Goal: Check status: Check status

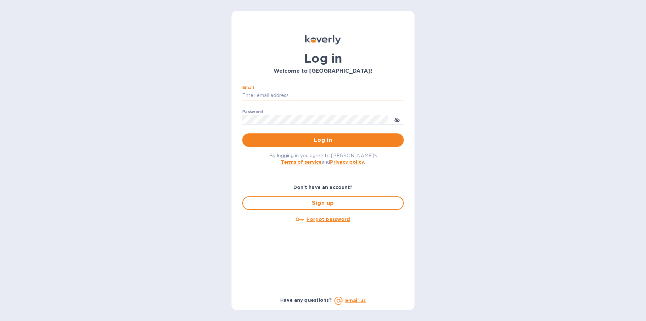
click at [269, 93] on input "Email" at bounding box center [323, 96] width 162 height 10
type input "marinas@vianderfoods.com"
click at [500, 128] on div "Log in Welcome to Koverly! Email marinas@vianderfoods.com ​ Password ​ Log in B…" at bounding box center [323, 160] width 646 height 321
click at [331, 138] on span "Log in" at bounding box center [323, 140] width 151 height 8
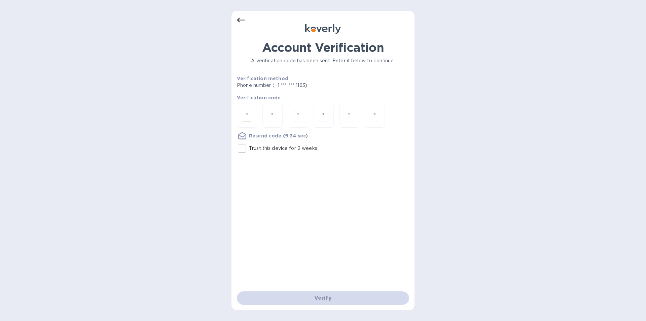
click at [249, 114] on input "number" at bounding box center [247, 115] width 9 height 12
type input "8"
type input "9"
type input "5"
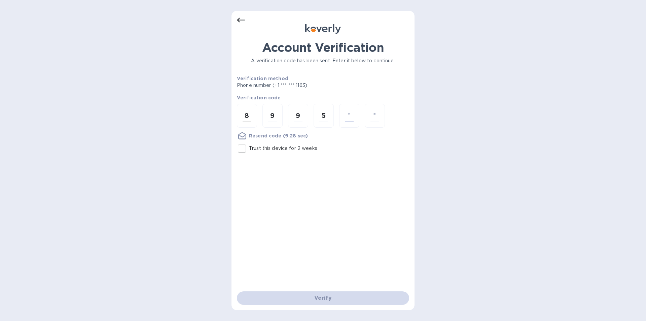
type input "7"
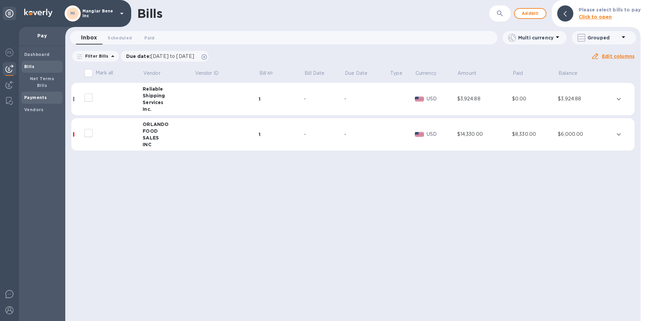
click at [34, 95] on b "Payments" at bounding box center [35, 97] width 23 height 5
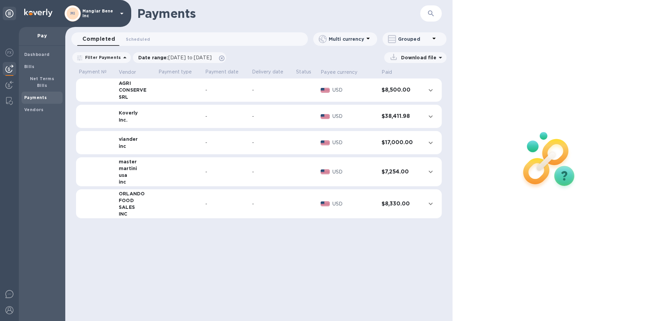
click at [104, 40] on span "Completed 0" at bounding box center [98, 38] width 33 height 9
click at [180, 56] on span "[DATE] to [DATE]" at bounding box center [189, 57] width 43 height 5
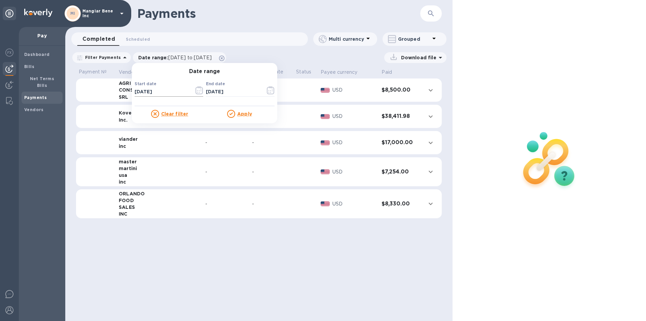
click at [158, 90] on input "[DATE]" at bounding box center [162, 92] width 54 height 10
click at [135, 93] on input "08/12/2024" at bounding box center [162, 92] width 54 height 10
click at [141, 91] on input "01/12/2024" at bounding box center [162, 92] width 54 height 10
type input "[DATE]"
click at [238, 111] on u "Apply" at bounding box center [244, 113] width 15 height 5
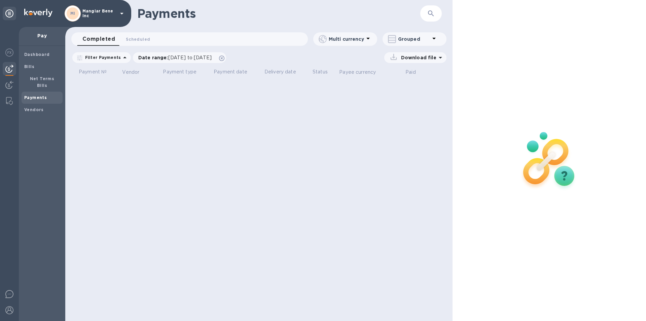
click at [190, 88] on div "Payments ​ Completed 0 Scheduled 0 Multi currency Grouped Filter Payments Date …" at bounding box center [258, 160] width 387 height 321
click at [184, 57] on span "01/01/2202 to 09/13/2025" at bounding box center [189, 57] width 43 height 5
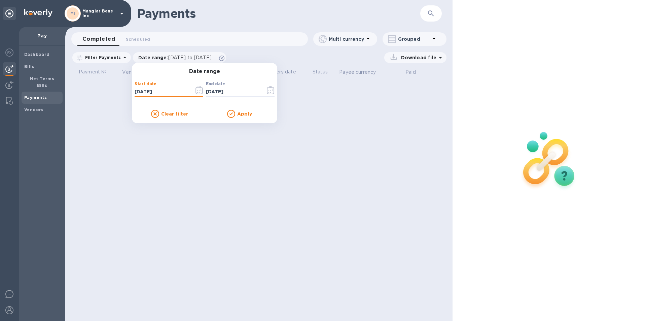
click at [151, 91] on input "[DATE]" at bounding box center [162, 92] width 54 height 10
type input "01/01/2023"
click at [242, 113] on u "Apply" at bounding box center [244, 113] width 15 height 5
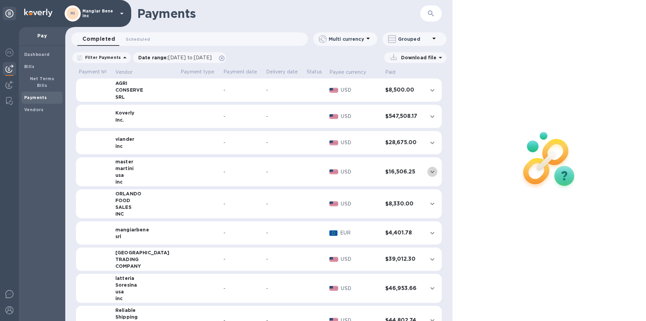
click at [430, 171] on icon "expand row" at bounding box center [432, 172] width 4 height 2
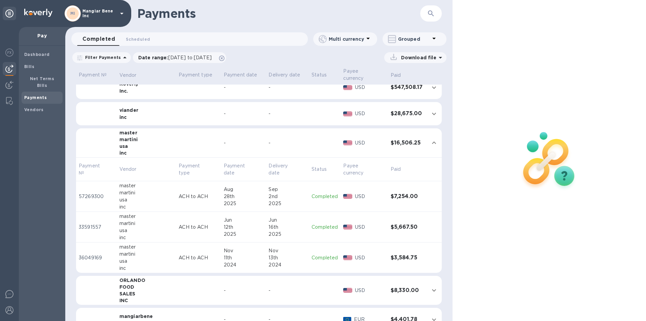
scroll to position [67, 0]
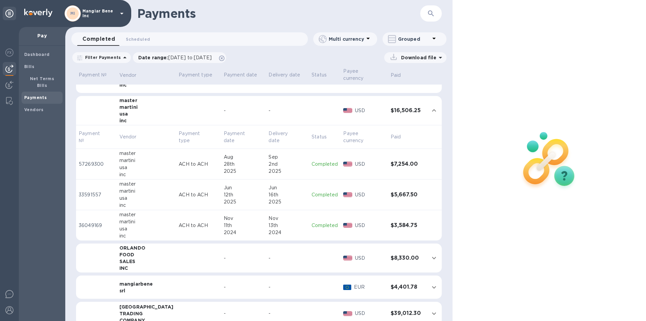
click at [313, 161] on p "Completed" at bounding box center [325, 164] width 26 height 7
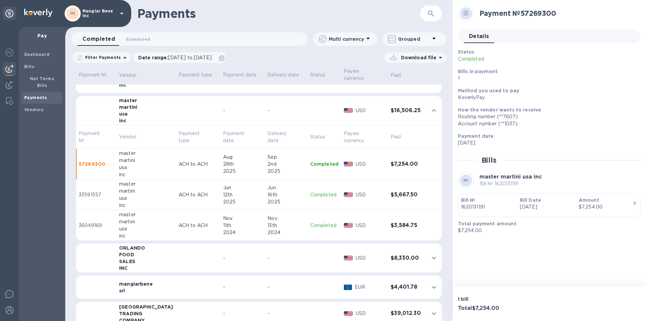
click at [316, 191] on p "Completed" at bounding box center [324, 194] width 28 height 7
click at [319, 222] on p "Completed" at bounding box center [324, 225] width 28 height 7
click at [430, 254] on icon "expand row" at bounding box center [434, 258] width 8 height 8
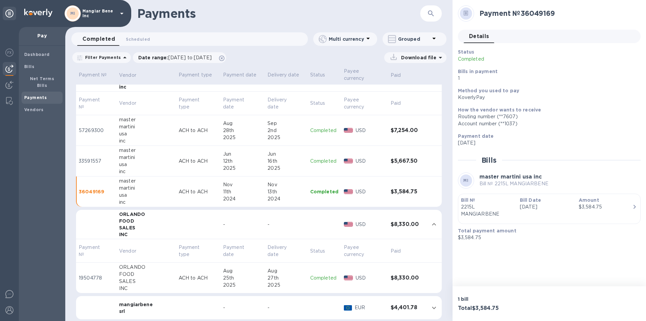
scroll to position [67, 0]
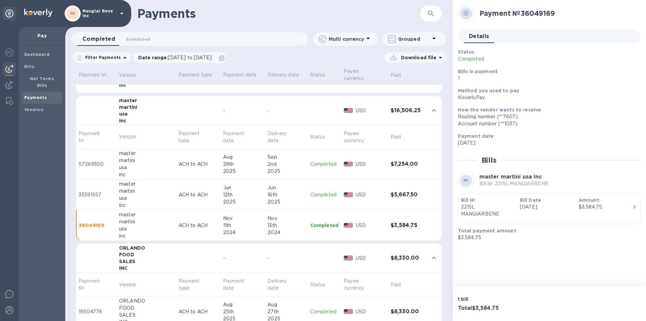
click at [314, 161] on p "Completed" at bounding box center [324, 164] width 28 height 7
click at [321, 191] on p "Completed" at bounding box center [324, 194] width 28 height 7
click at [320, 214] on td "Completed" at bounding box center [325, 225] width 34 height 31
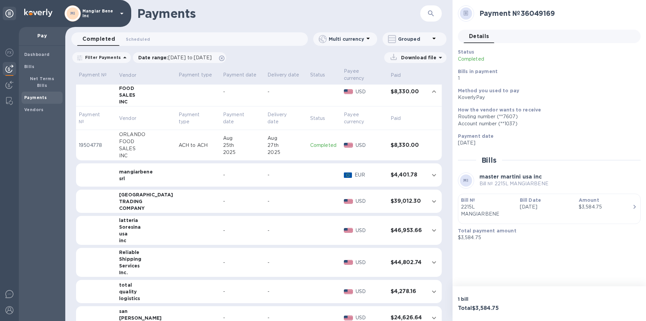
scroll to position [236, 0]
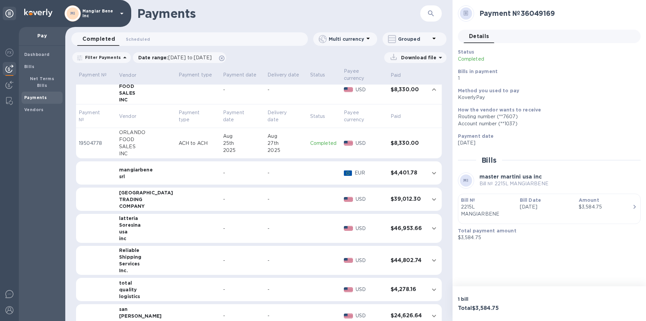
click at [311, 140] on p "Completed" at bounding box center [324, 143] width 28 height 7
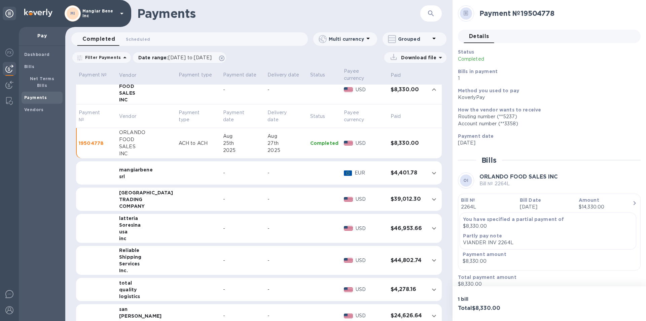
click at [430, 169] on icon "expand row" at bounding box center [434, 173] width 8 height 8
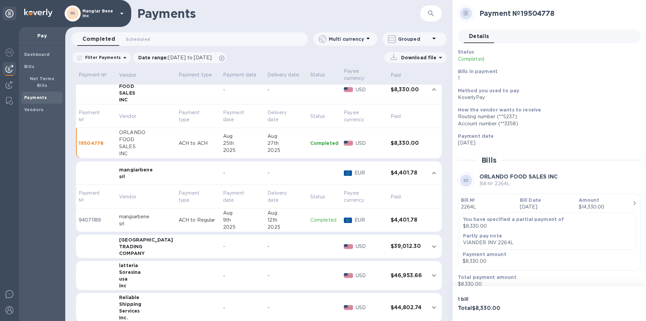
click at [316, 216] on p "Completed" at bounding box center [324, 219] width 28 height 7
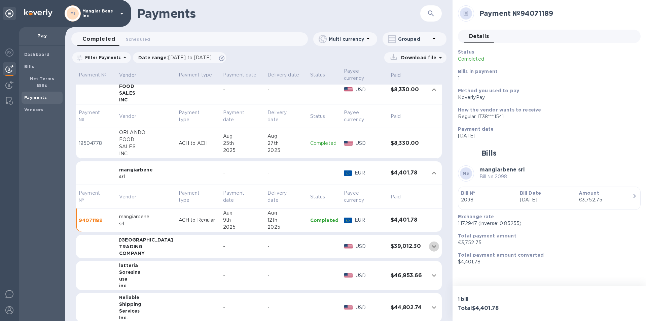
click at [432, 245] on icon "expand row" at bounding box center [434, 246] width 4 height 2
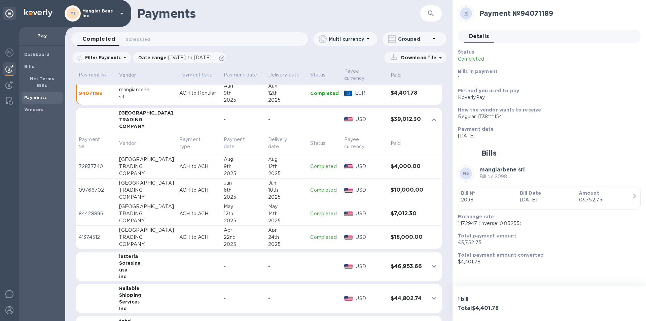
scroll to position [370, 0]
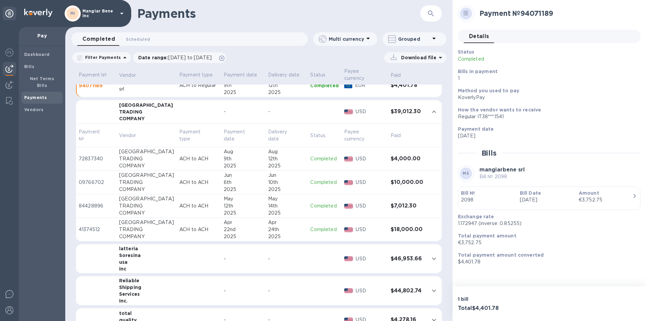
click at [432, 257] on icon "expand row" at bounding box center [434, 258] width 4 height 2
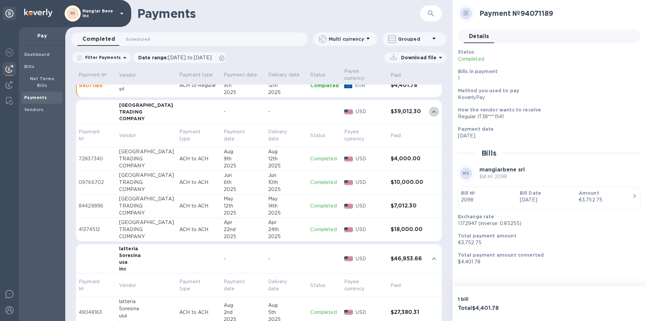
click at [432, 110] on icon "expand row" at bounding box center [434, 111] width 4 height 2
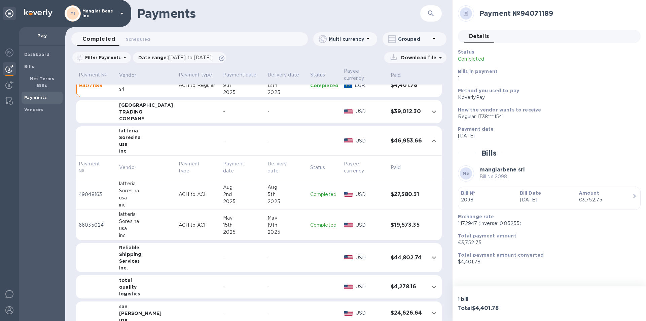
click at [315, 191] on p "Completed" at bounding box center [324, 194] width 28 height 7
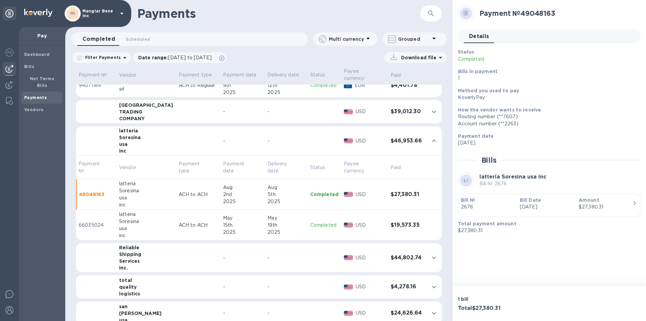
click at [321, 221] on p "Completed" at bounding box center [324, 224] width 28 height 7
click at [431, 253] on icon "expand row" at bounding box center [434, 257] width 8 height 8
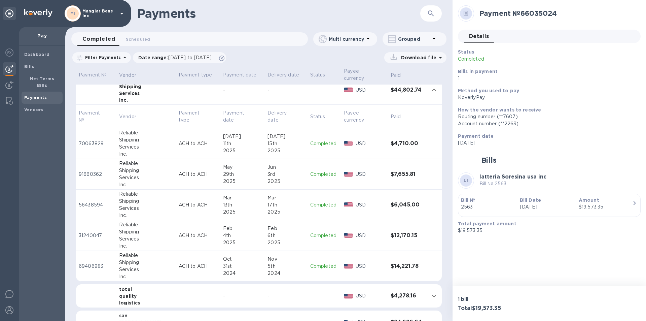
scroll to position [539, 0]
click at [315, 170] on p "Completed" at bounding box center [324, 173] width 28 height 7
click at [320, 201] on p "Completed" at bounding box center [324, 204] width 28 height 7
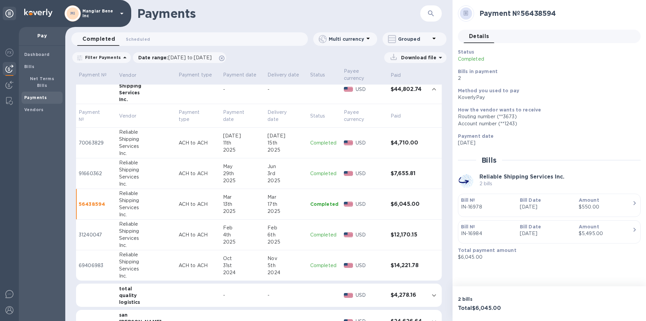
click at [316, 231] on p "Completed" at bounding box center [324, 234] width 28 height 7
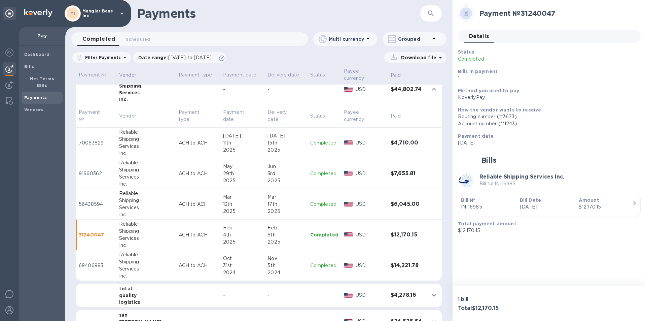
click at [314, 262] on p "Completed" at bounding box center [324, 265] width 28 height 7
click at [317, 231] on p "Completed" at bounding box center [324, 234] width 28 height 7
click at [316, 201] on p "Completed" at bounding box center [324, 204] width 28 height 7
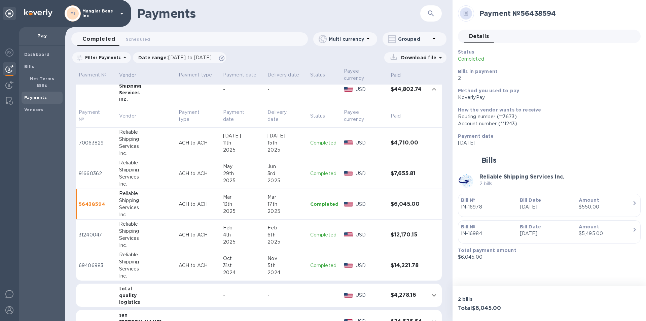
click at [311, 139] on p "Completed" at bounding box center [324, 142] width 28 height 7
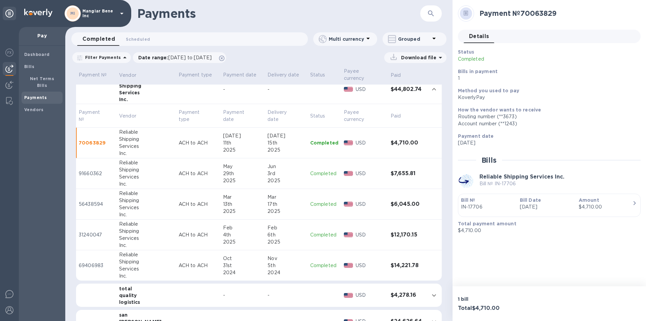
click at [314, 139] on p "Completed" at bounding box center [324, 142] width 28 height 7
click at [319, 170] on p "Completed" at bounding box center [324, 173] width 28 height 7
click at [313, 201] on p "Completed" at bounding box center [324, 204] width 28 height 7
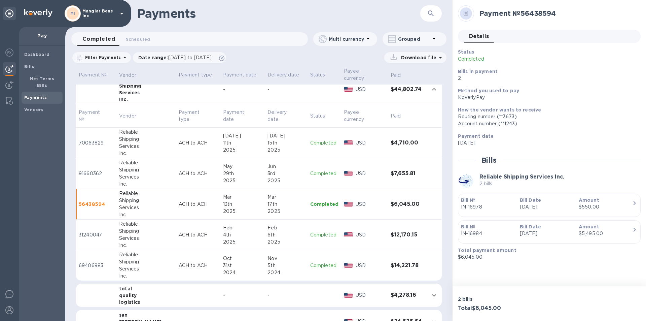
click at [320, 231] on p "Completed" at bounding box center [324, 234] width 28 height 7
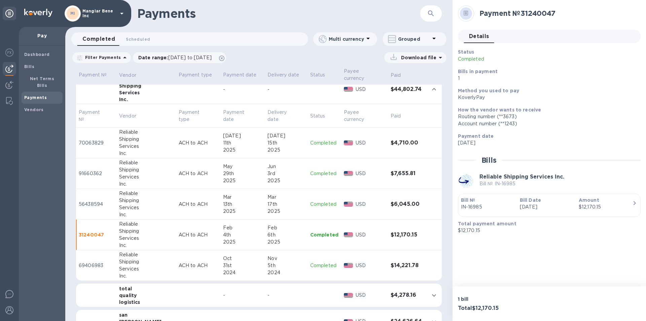
click at [313, 262] on p "Completed" at bounding box center [324, 265] width 28 height 7
click at [310, 231] on p "Completed" at bounding box center [324, 234] width 28 height 7
click at [317, 262] on p "Completed" at bounding box center [324, 265] width 28 height 7
click at [315, 201] on p "Completed" at bounding box center [324, 204] width 28 height 7
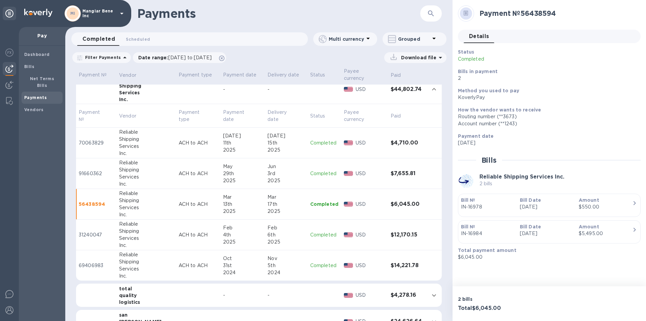
click at [322, 170] on p "Completed" at bounding box center [324, 173] width 28 height 7
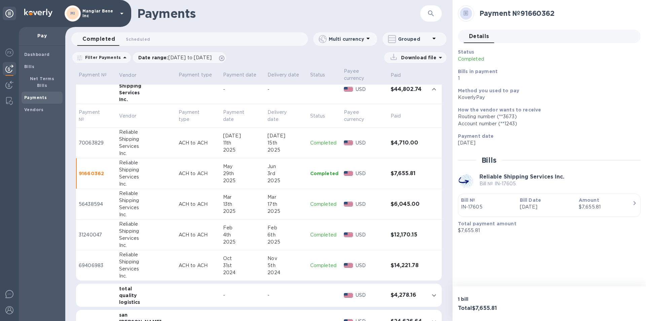
click at [318, 139] on p "Completed" at bounding box center [324, 142] width 28 height 7
click at [318, 170] on p "Completed" at bounding box center [324, 173] width 28 height 7
click at [319, 201] on p "Completed" at bounding box center [324, 204] width 28 height 7
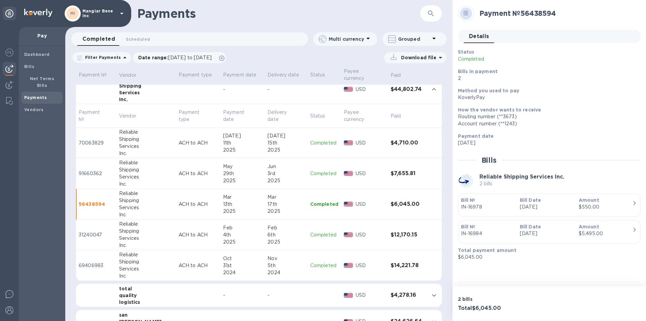
click at [317, 231] on p "Completed" at bounding box center [324, 234] width 28 height 7
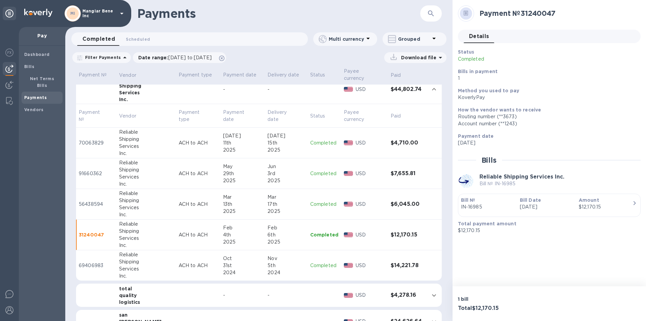
drag, startPoint x: 322, startPoint y: 261, endPoint x: 343, endPoint y: 263, distance: 21.0
click at [323, 262] on p "Completed" at bounding box center [324, 265] width 28 height 7
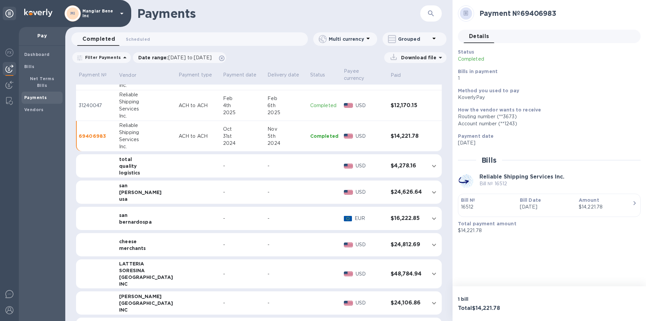
scroll to position [673, 0]
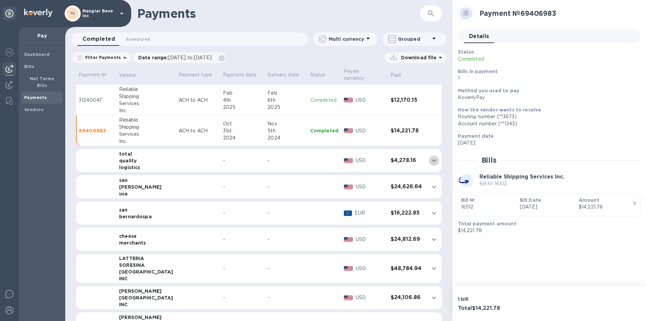
click at [430, 157] on icon "expand row" at bounding box center [434, 161] width 8 height 8
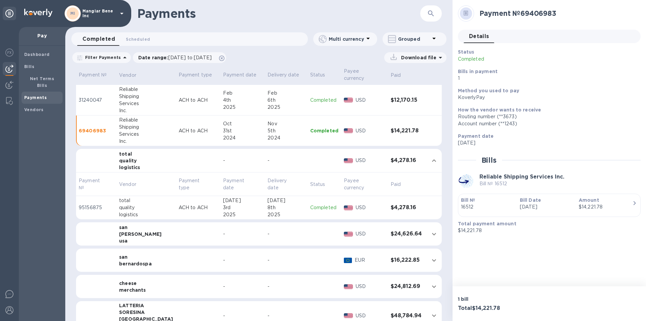
click at [312, 204] on p "Completed" at bounding box center [324, 207] width 28 height 7
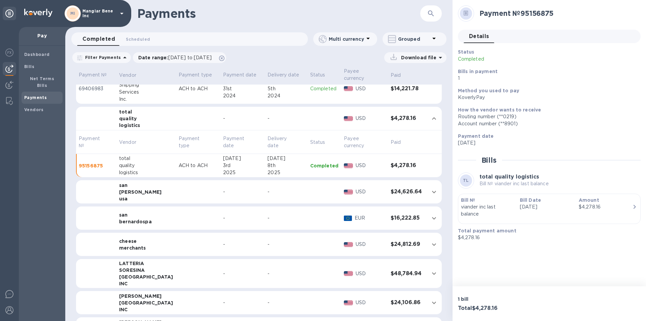
scroll to position [740, 0]
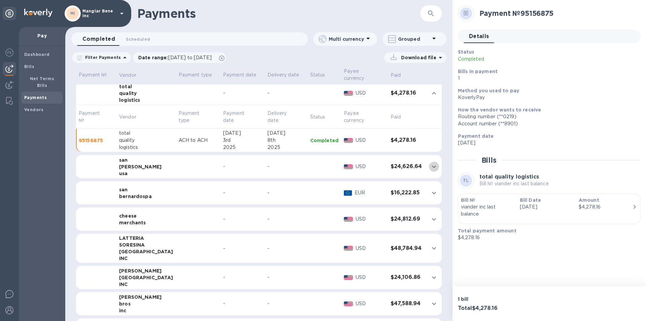
click at [430, 163] on icon "expand row" at bounding box center [434, 167] width 8 height 8
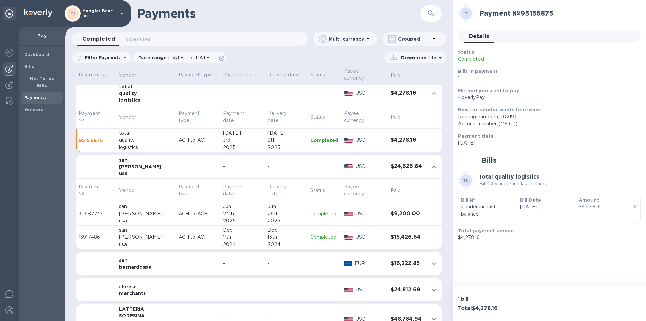
click at [319, 210] on p "Completed" at bounding box center [324, 213] width 28 height 7
click at [310, 234] on p "Completed" at bounding box center [324, 237] width 28 height 7
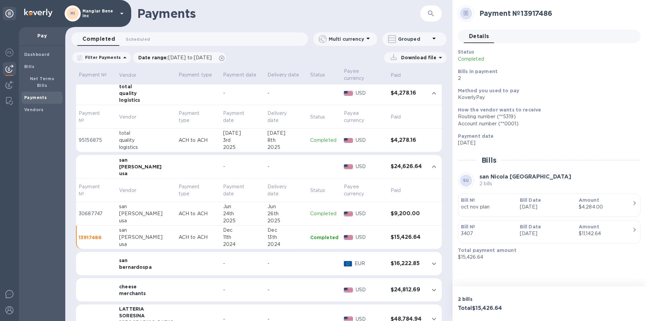
click at [128, 264] on div "bernardospa" at bounding box center [146, 267] width 54 height 7
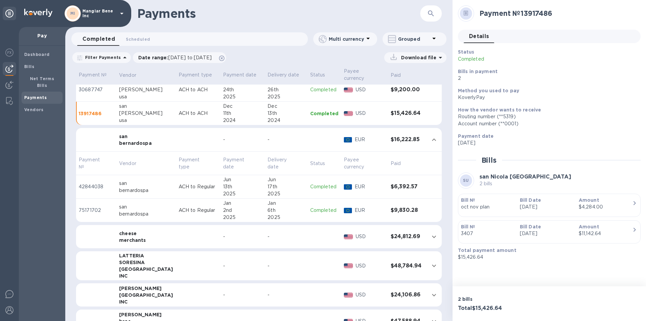
scroll to position [875, 0]
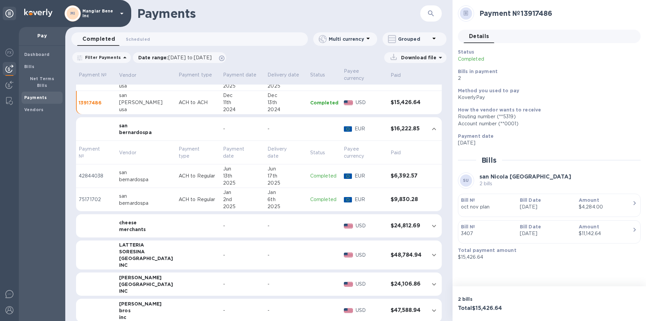
click at [315, 172] on p "Completed" at bounding box center [324, 175] width 28 height 7
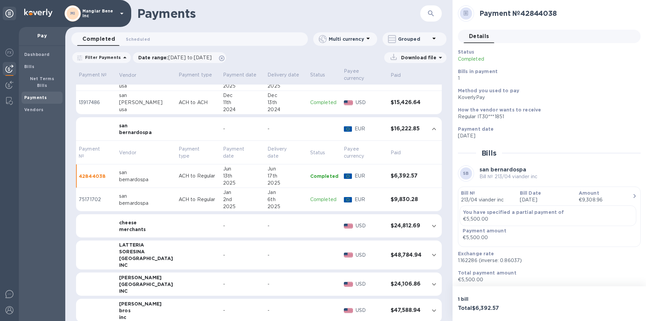
click at [318, 196] on p "Completed" at bounding box center [324, 199] width 28 height 7
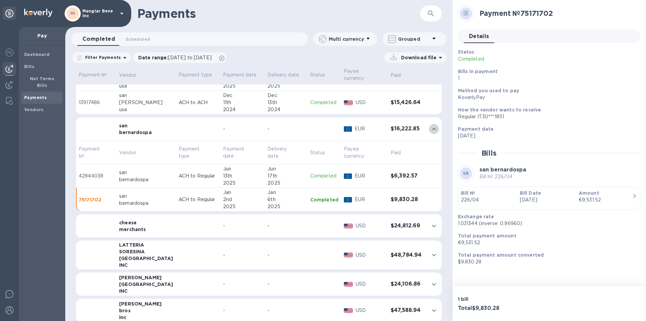
click at [431, 125] on icon "expand row" at bounding box center [434, 129] width 8 height 8
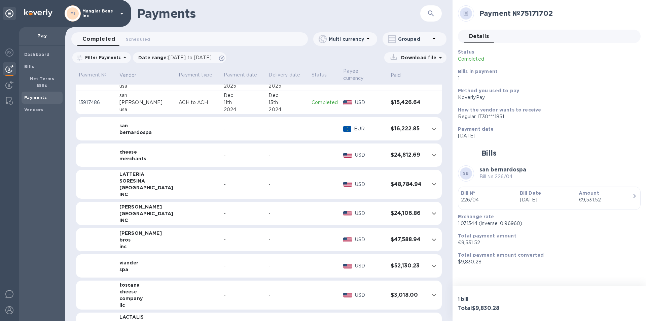
click at [433, 151] on icon "expand row" at bounding box center [434, 155] width 8 height 8
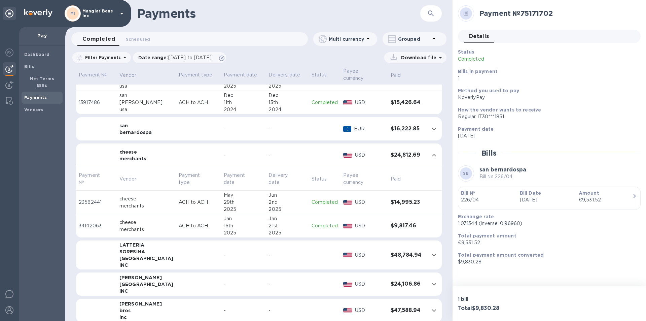
click at [312, 199] on p "Completed" at bounding box center [325, 202] width 26 height 7
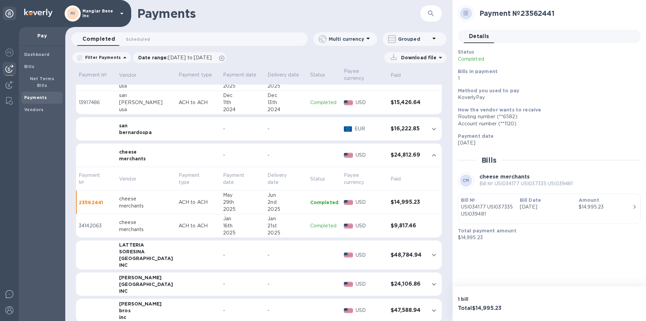
click at [320, 222] on p "Completed" at bounding box center [324, 225] width 28 height 7
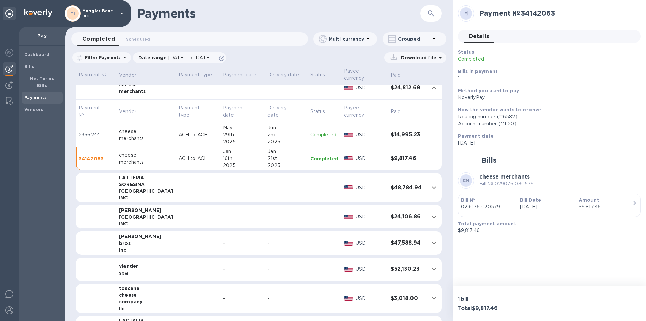
scroll to position [909, 0]
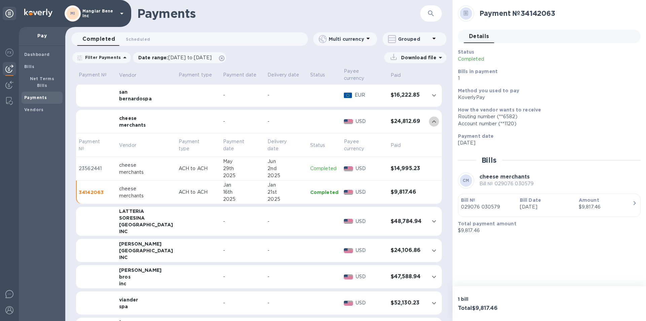
click at [430, 117] on icon "expand row" at bounding box center [434, 121] width 8 height 8
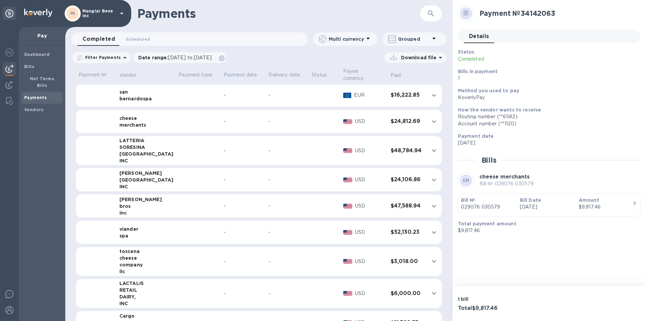
click at [432, 149] on icon "expand row" at bounding box center [434, 150] width 4 height 2
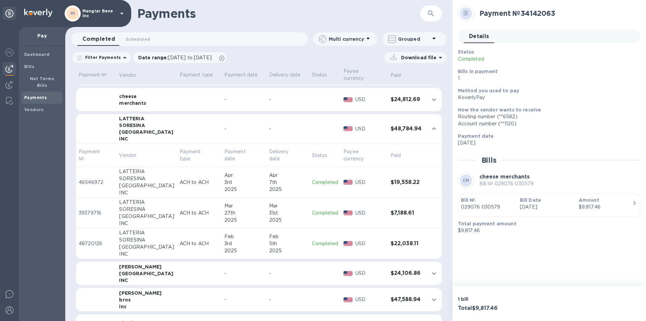
scroll to position [942, 0]
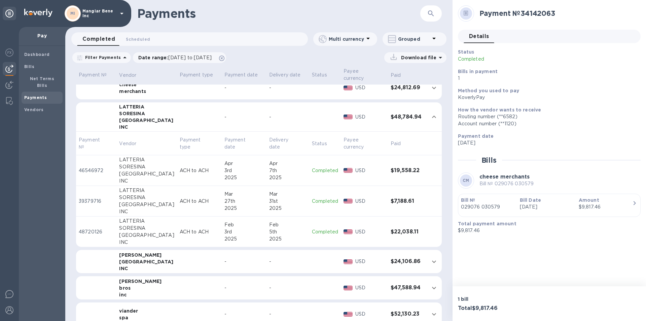
click at [314, 167] on p "Completed" at bounding box center [325, 170] width 26 height 7
click at [314, 198] on p "Completed" at bounding box center [324, 201] width 28 height 7
click at [314, 228] on p "Completed" at bounding box center [324, 231] width 28 height 7
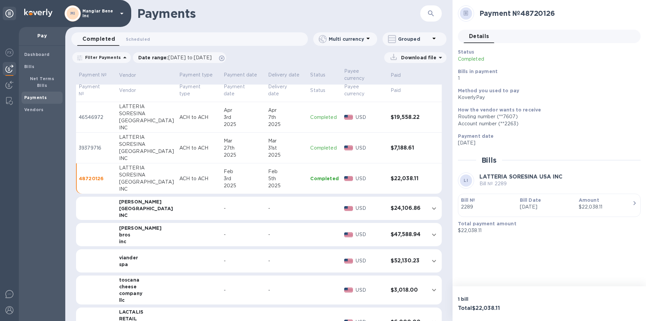
scroll to position [962, 0]
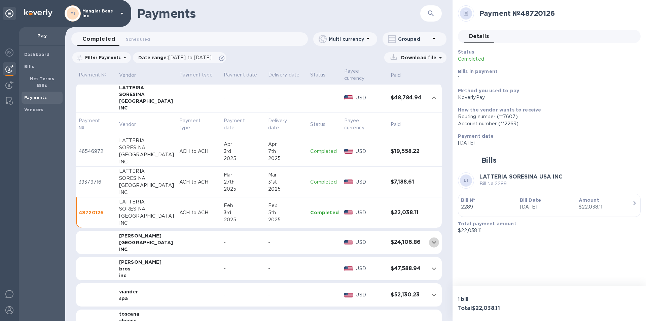
click at [431, 238] on icon "expand row" at bounding box center [434, 242] width 8 height 8
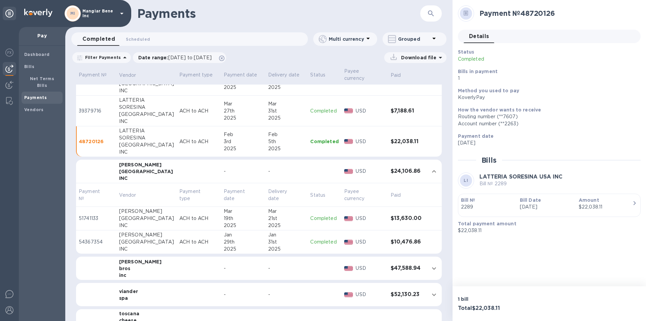
scroll to position [1032, 0]
click at [315, 215] on p "Completed" at bounding box center [324, 218] width 28 height 7
click at [317, 239] on p "Completed" at bounding box center [324, 242] width 28 height 7
click at [319, 215] on p "Completed" at bounding box center [324, 218] width 28 height 7
click at [316, 239] on p "Completed" at bounding box center [324, 242] width 28 height 7
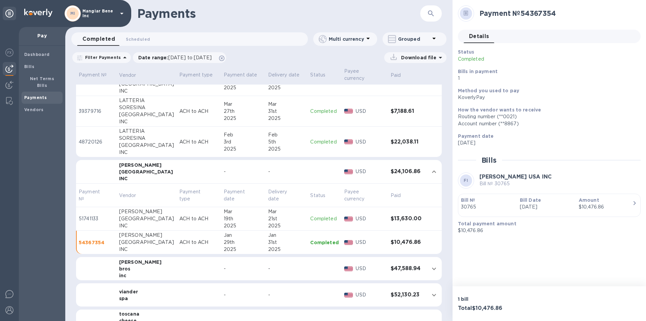
click at [430, 168] on icon "expand row" at bounding box center [434, 172] width 8 height 8
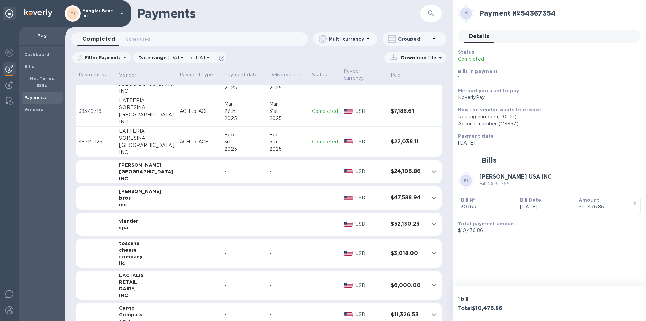
click at [137, 188] on div "martelli" at bounding box center [146, 191] width 55 height 7
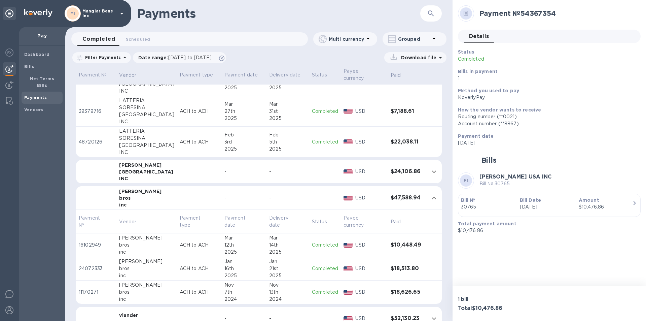
click at [320, 241] on p "Completed" at bounding box center [325, 244] width 26 height 7
click at [310, 265] on p "Completed" at bounding box center [324, 268] width 28 height 7
click at [321, 288] on p "Completed" at bounding box center [324, 291] width 28 height 7
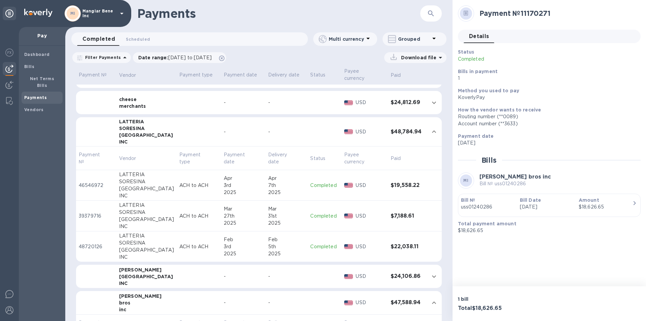
scroll to position [921, 0]
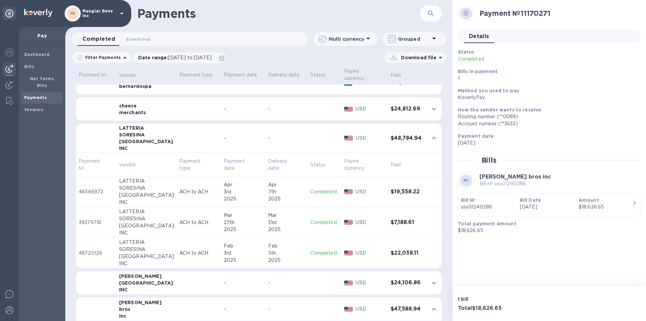
click at [120, 12] on icon at bounding box center [122, 13] width 8 height 8
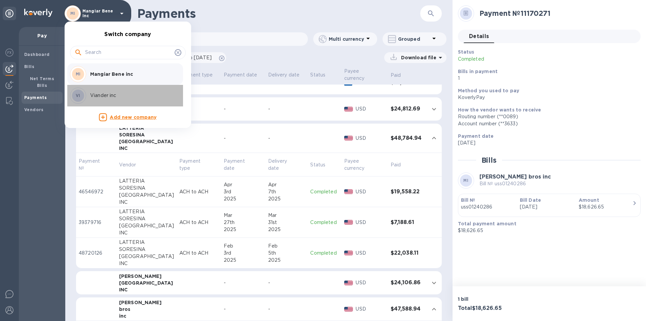
click at [107, 94] on p "Viander inc" at bounding box center [132, 95] width 85 height 7
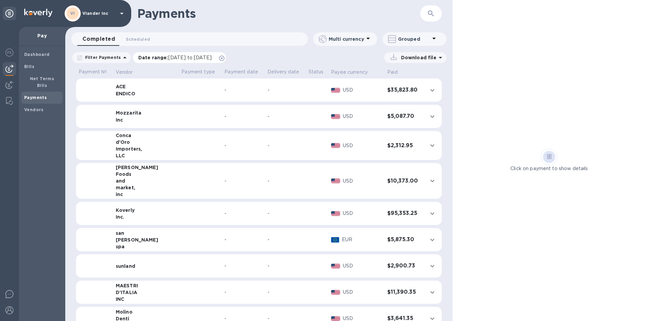
click at [181, 56] on span "[DATE] to [DATE]" at bounding box center [189, 57] width 43 height 5
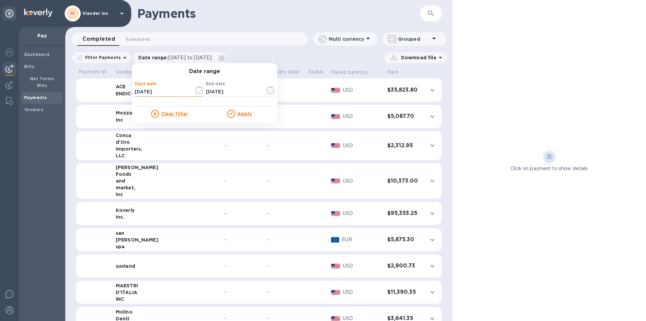
click at [135, 92] on input "[DATE]" at bounding box center [162, 92] width 54 height 10
click at [141, 92] on input "01/12/2025" at bounding box center [162, 92] width 54 height 10
click at [151, 92] on input "[DATE]" at bounding box center [162, 92] width 54 height 10
type input "[DATE]"
click at [239, 113] on u "Apply" at bounding box center [244, 113] width 15 height 5
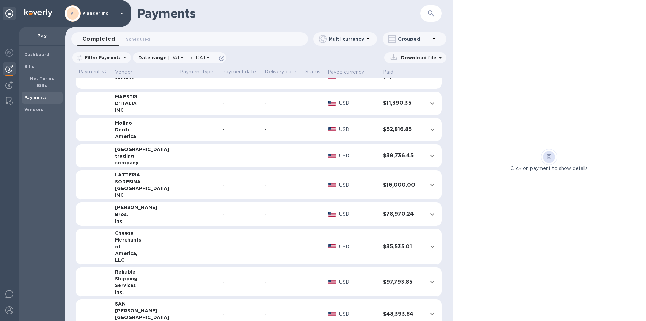
scroll to position [202, 0]
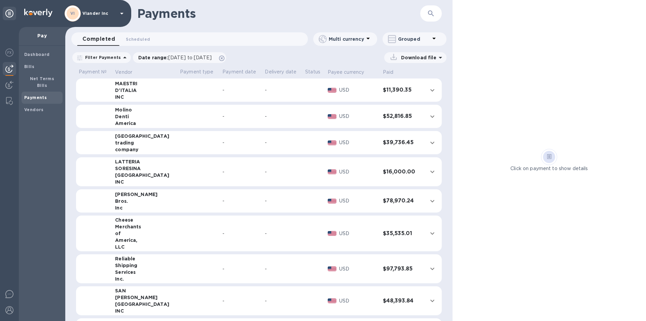
click at [428, 199] on icon "expand row" at bounding box center [432, 201] width 8 height 8
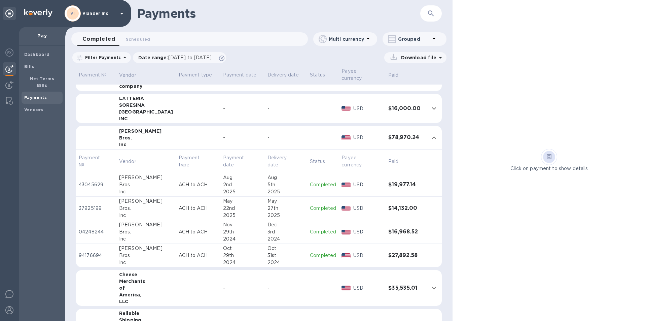
scroll to position [275, 0]
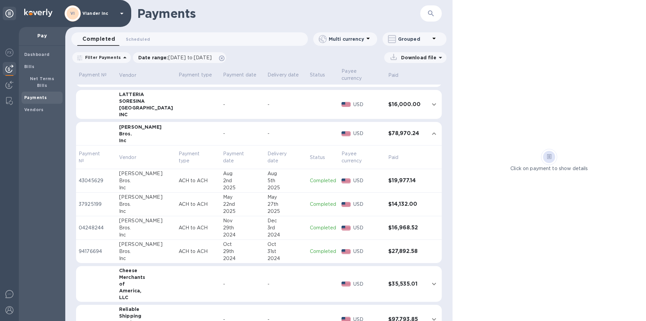
click at [431, 104] on icon "expand row" at bounding box center [434, 104] width 8 height 8
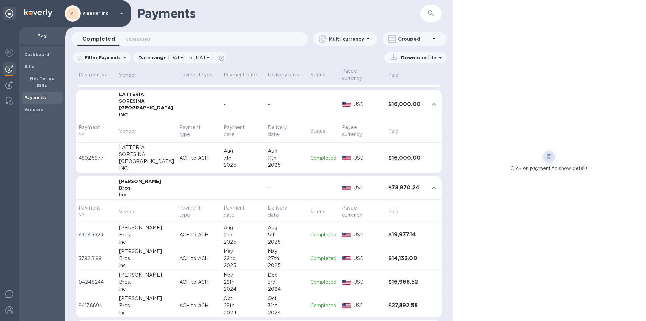
click at [123, 12] on icon at bounding box center [122, 13] width 8 height 8
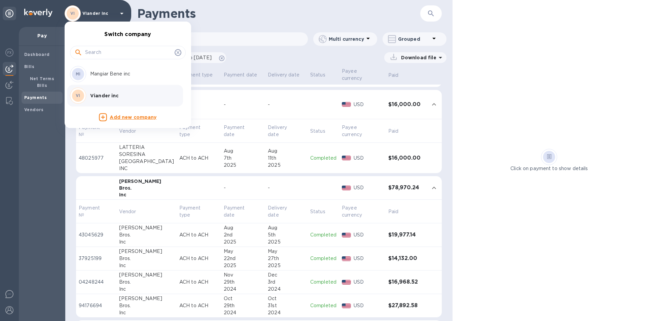
click at [118, 74] on p "Mangiar Bene inc" at bounding box center [132, 73] width 85 height 7
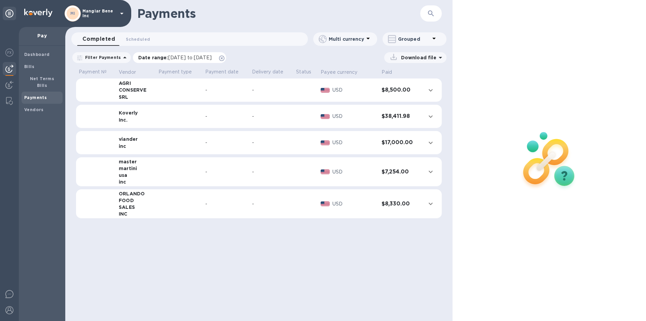
click at [206, 55] on span "[DATE] to [DATE]" at bounding box center [189, 57] width 43 height 5
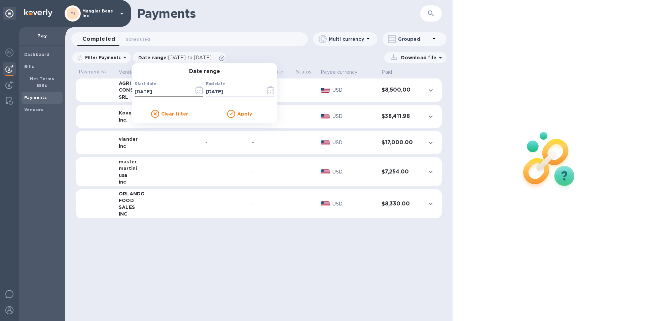
click at [158, 92] on input "[DATE]" at bounding box center [162, 92] width 54 height 10
click at [135, 91] on input "[DATE]" at bounding box center [162, 92] width 54 height 10
click at [141, 90] on input "[DATE]" at bounding box center [162, 92] width 54 height 10
type input "[DATE]"
click at [237, 112] on u "Apply" at bounding box center [244, 113] width 15 height 5
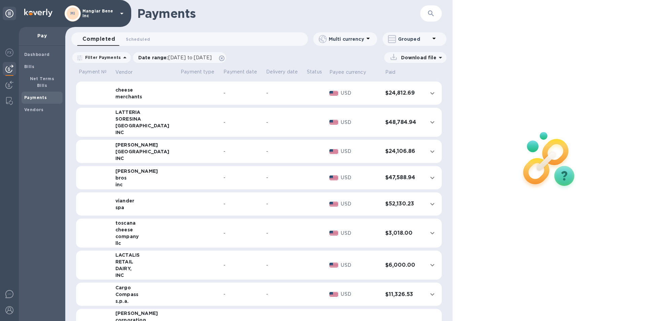
scroll to position [337, 0]
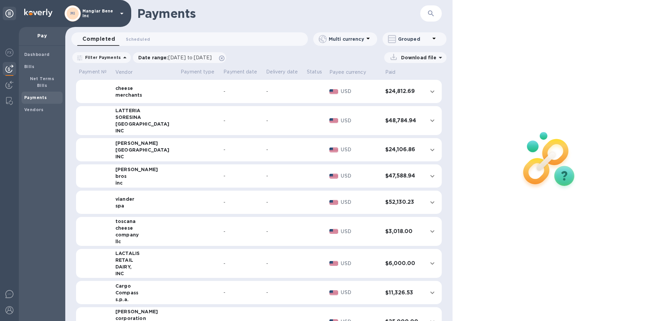
click at [428, 174] on icon "expand row" at bounding box center [432, 176] width 8 height 8
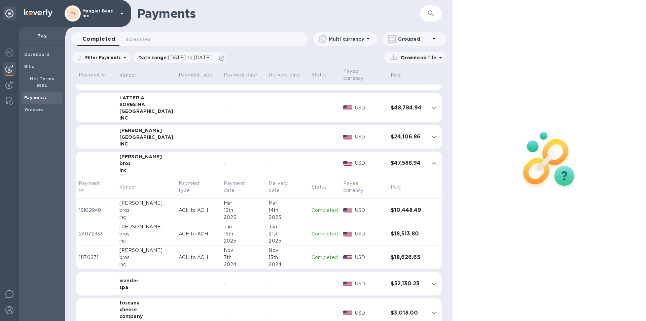
scroll to position [404, 0]
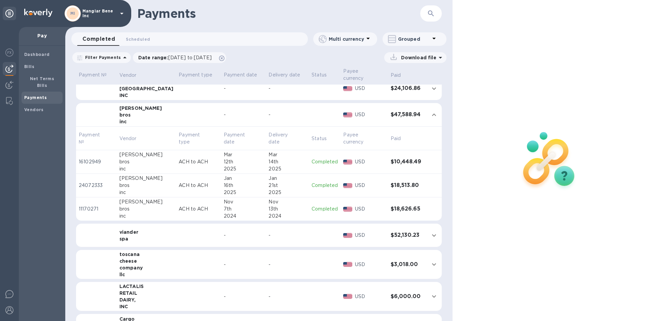
click at [432, 234] on icon "expand row" at bounding box center [434, 235] width 4 height 2
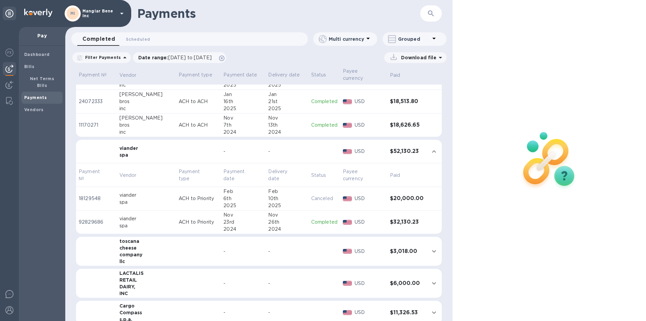
scroll to position [505, 0]
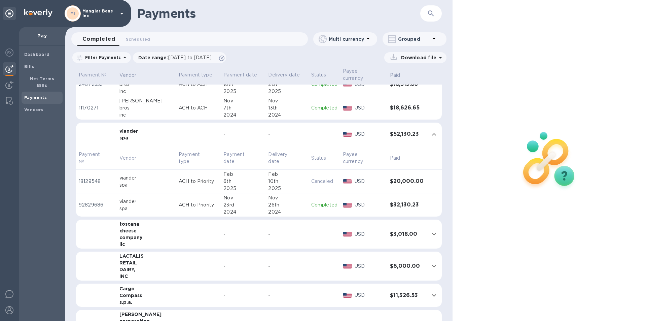
click at [313, 178] on p "Canceled" at bounding box center [324, 181] width 26 height 7
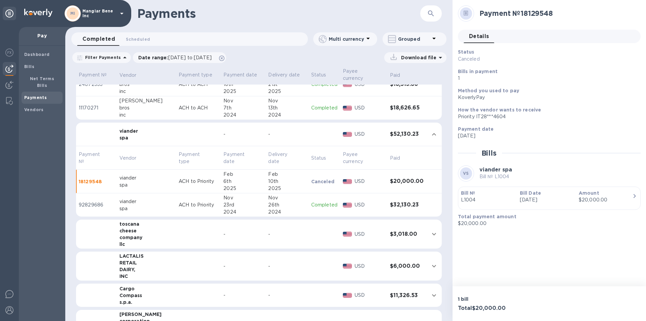
click at [320, 201] on p "Completed" at bounding box center [324, 204] width 26 height 7
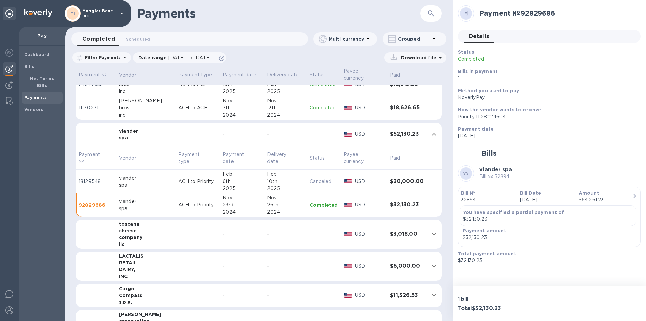
click at [317, 202] on p "Completed" at bounding box center [324, 205] width 28 height 7
click at [129, 220] on div "toscana" at bounding box center [146, 223] width 54 height 7
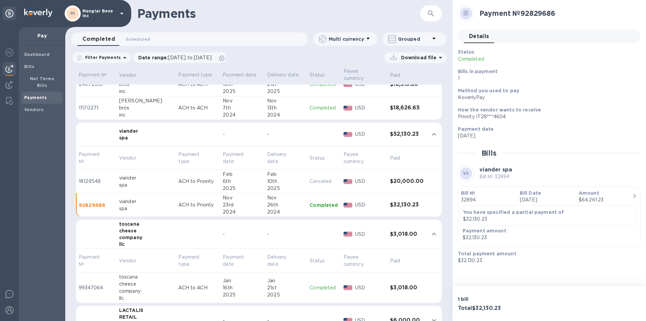
click at [310, 284] on p "Completed" at bounding box center [324, 287] width 28 height 7
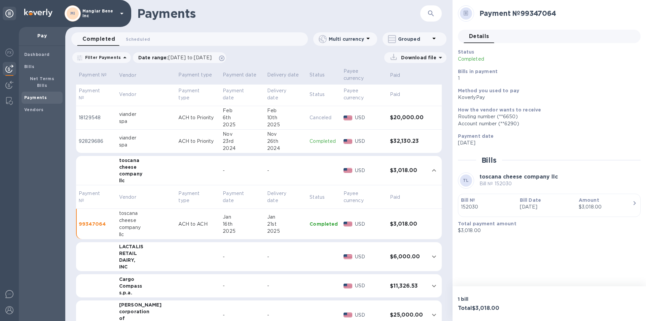
scroll to position [604, 0]
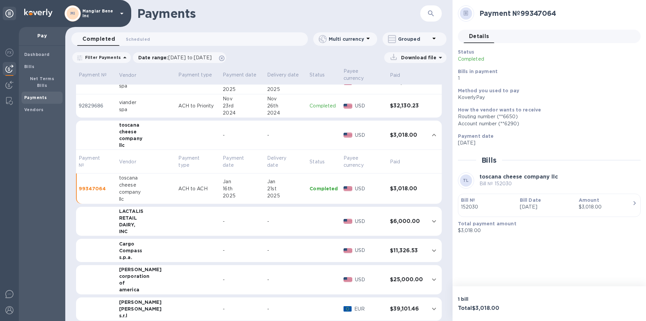
click at [433, 217] on icon "expand row" at bounding box center [434, 221] width 8 height 8
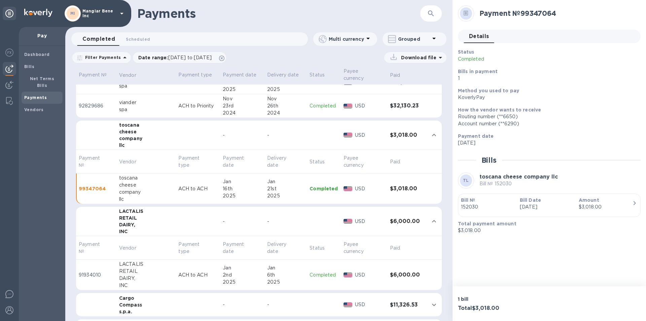
click at [318, 271] on p "Completed" at bounding box center [324, 274] width 28 height 7
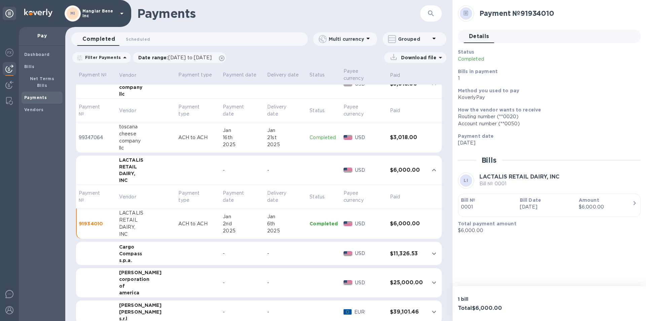
scroll to position [658, 0]
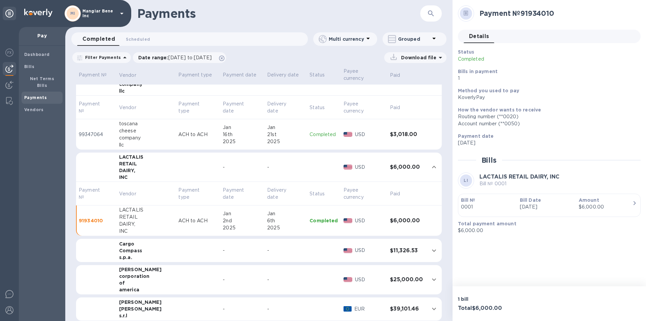
click at [431, 246] on icon "expand row" at bounding box center [434, 250] width 8 height 8
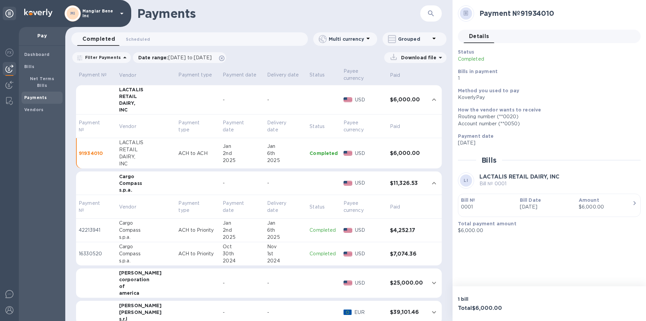
scroll to position [729, 0]
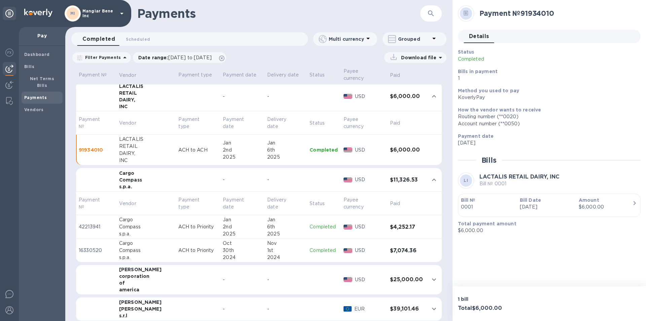
click at [311, 223] on p "Completed" at bounding box center [324, 226] width 28 height 7
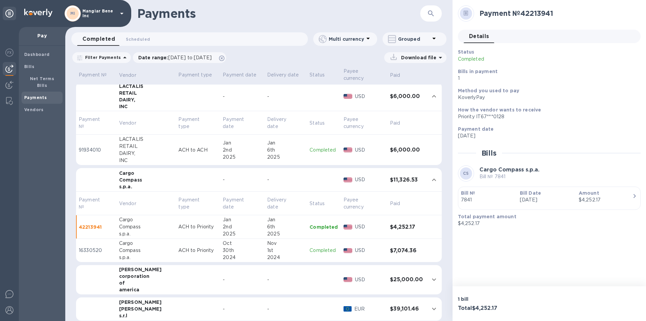
click at [319, 247] on p "Completed" at bounding box center [324, 250] width 28 height 7
click at [430, 275] on icon "expand row" at bounding box center [434, 279] width 8 height 8
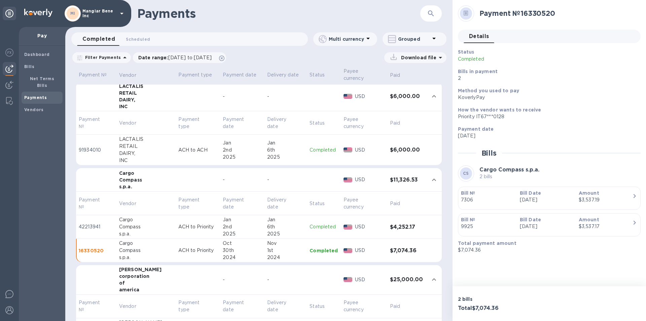
click at [316, 223] on p "Completed" at bounding box center [324, 226] width 28 height 7
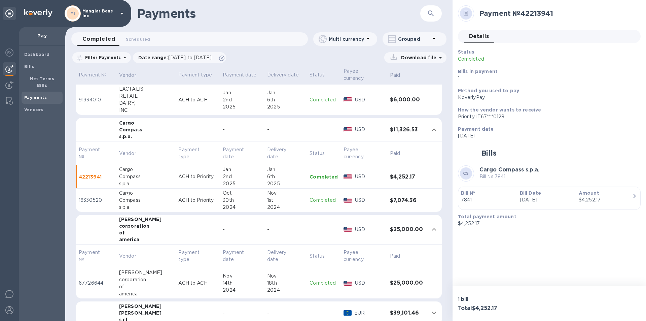
scroll to position [783, 0]
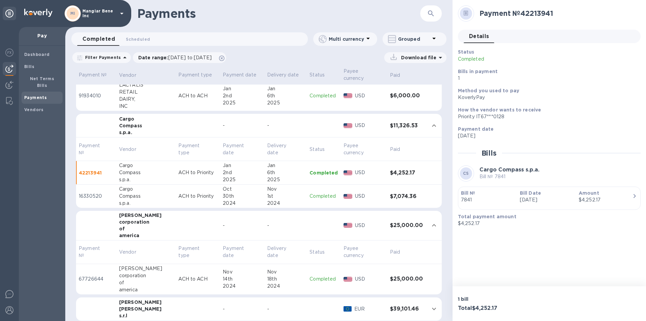
click at [320, 275] on p "Completed" at bounding box center [324, 278] width 28 height 7
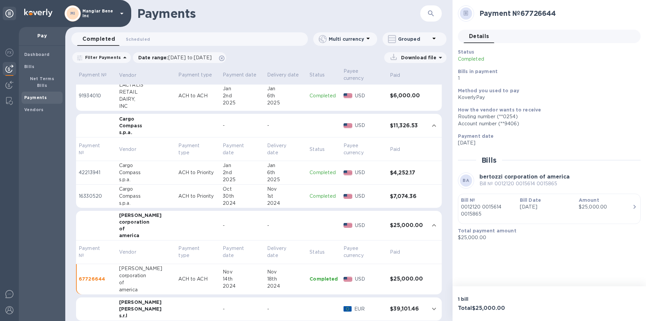
click at [430, 221] on icon "expand row" at bounding box center [434, 225] width 8 height 8
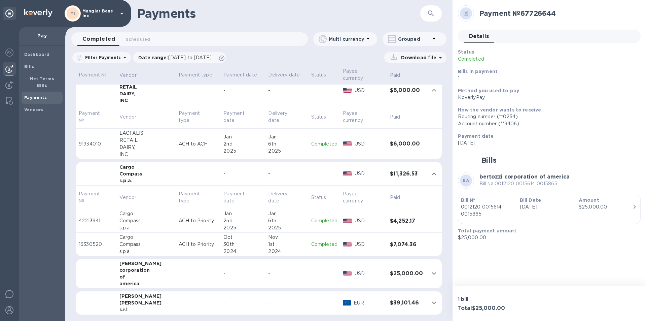
scroll to position [729, 0]
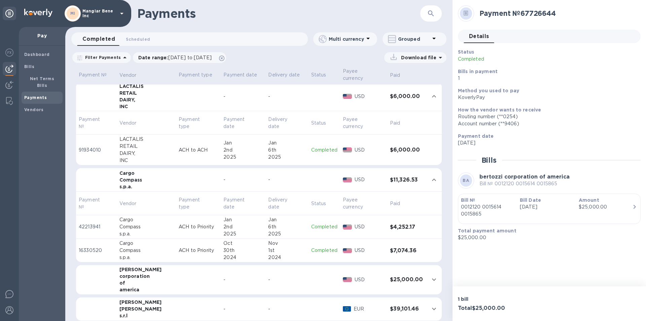
click at [432, 308] on icon "expand row" at bounding box center [434, 309] width 4 height 2
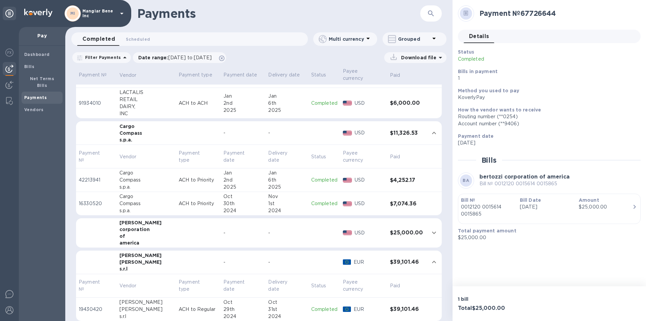
scroll to position [776, 0]
click at [312, 305] on p "Completed" at bounding box center [324, 308] width 26 height 7
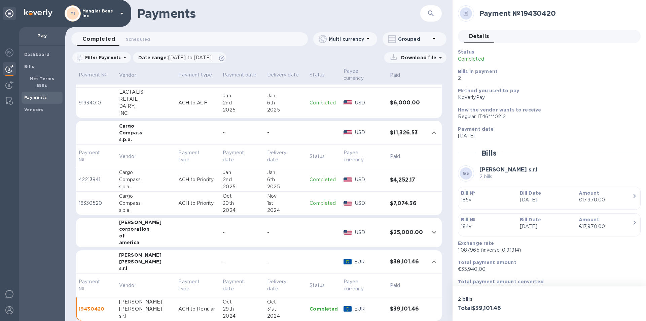
click at [430, 258] on icon "expand row" at bounding box center [434, 261] width 8 height 8
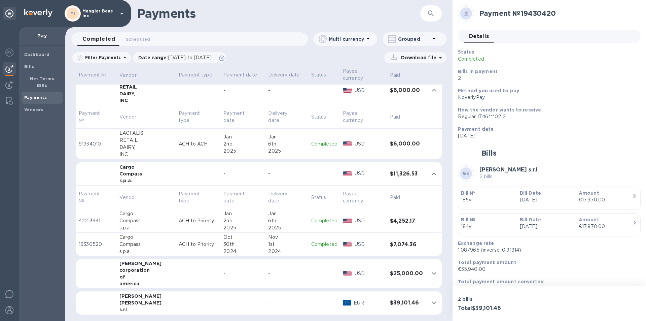
scroll to position [729, 0]
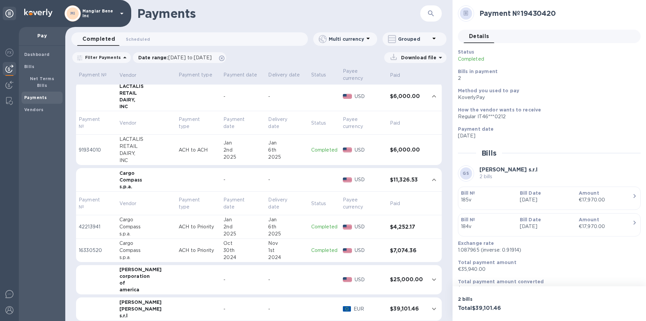
click at [431, 176] on icon "expand row" at bounding box center [434, 180] width 8 height 8
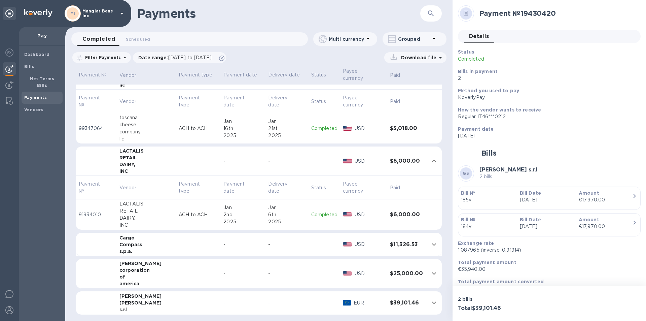
scroll to position [658, 0]
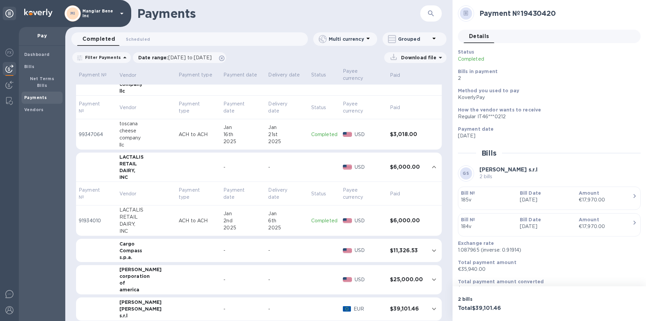
click at [432, 163] on icon "expand row" at bounding box center [434, 167] width 8 height 8
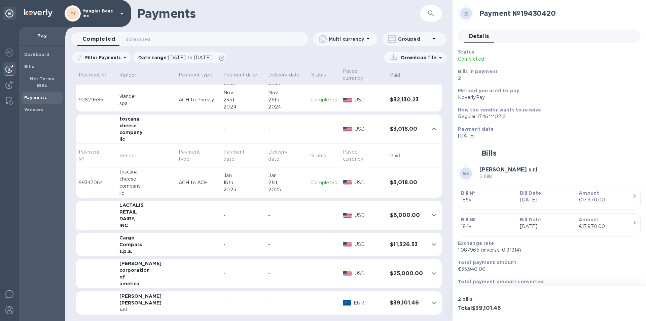
scroll to position [604, 0]
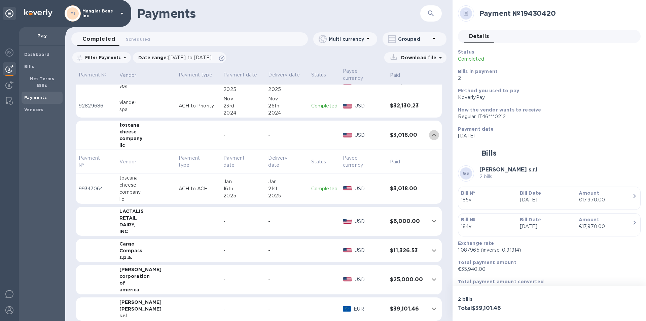
click at [432, 134] on icon "expand row" at bounding box center [434, 135] width 4 height 2
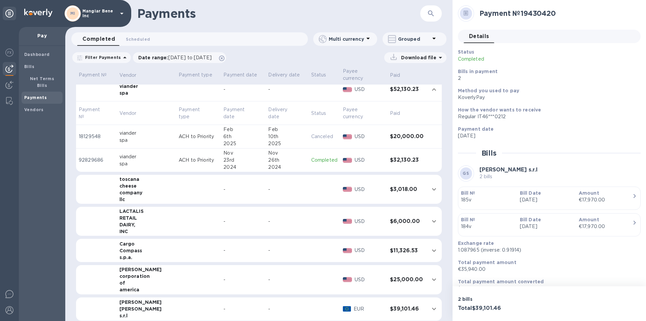
click at [432, 88] on icon "expand row" at bounding box center [434, 89] width 4 height 2
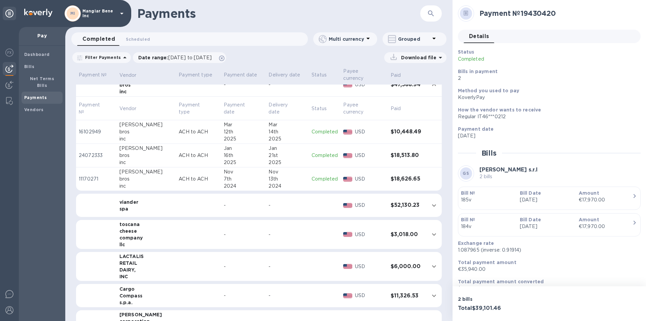
scroll to position [412, 0]
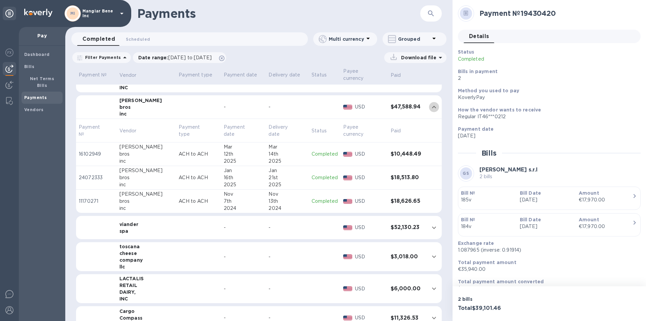
click at [432, 103] on icon "expand row" at bounding box center [434, 107] width 8 height 8
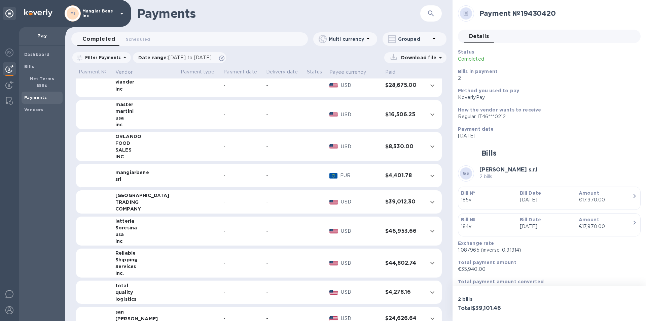
scroll to position [0, 0]
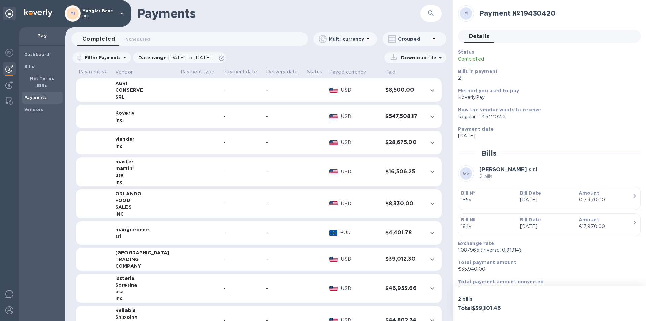
click at [124, 12] on icon at bounding box center [122, 13] width 8 height 8
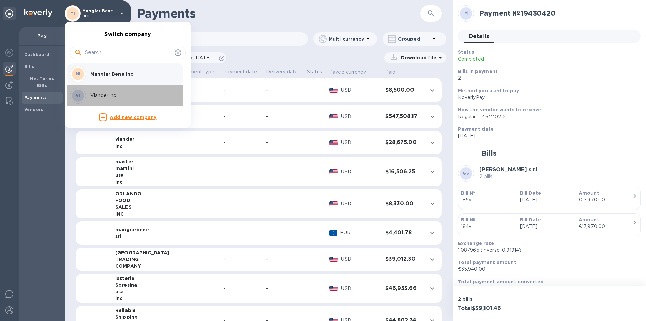
click at [106, 94] on p "Viander inc" at bounding box center [132, 95] width 85 height 7
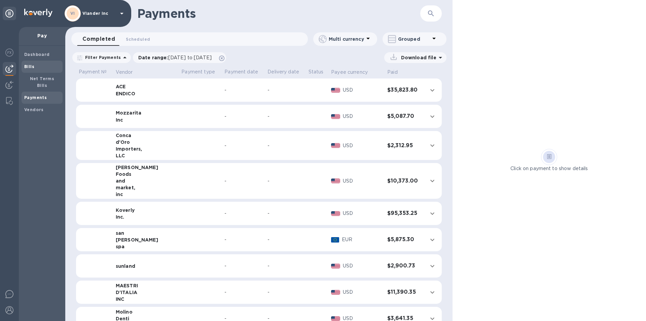
click at [29, 64] on b "Bills" at bounding box center [29, 66] width 10 height 5
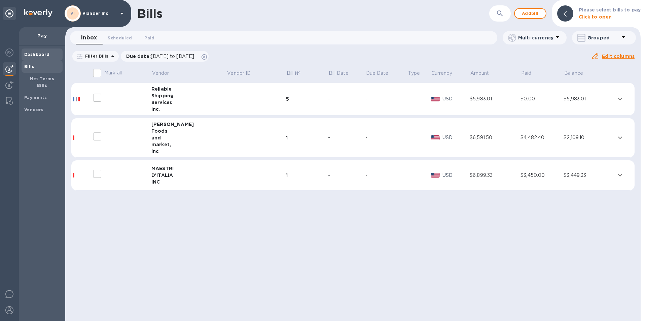
click at [39, 53] on b "Dashboard" at bounding box center [37, 54] width 26 height 5
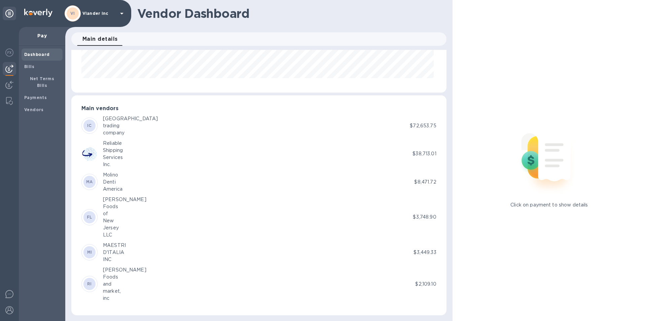
scroll to position [105, 0]
click at [33, 94] on span "Payments" at bounding box center [35, 97] width 23 height 7
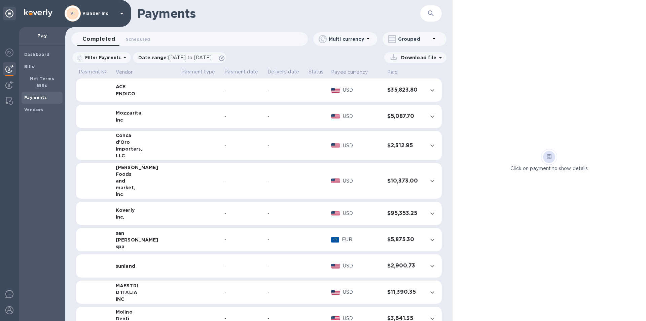
click at [428, 213] on icon "expand row" at bounding box center [432, 213] width 8 height 8
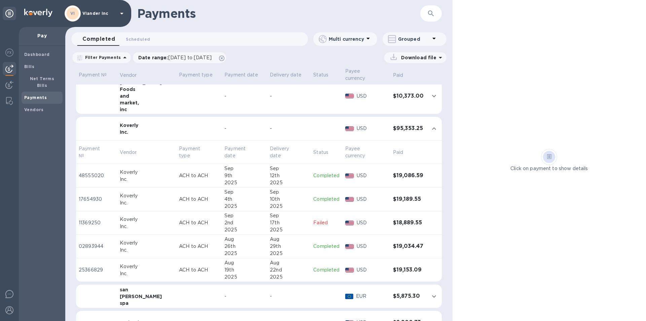
scroll to position [101, 0]
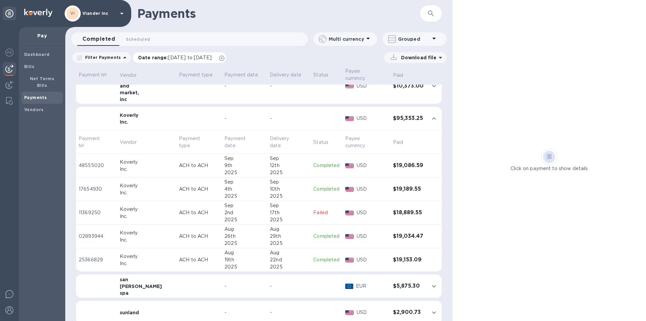
click at [188, 58] on span "[DATE] to [DATE]" at bounding box center [189, 57] width 43 height 5
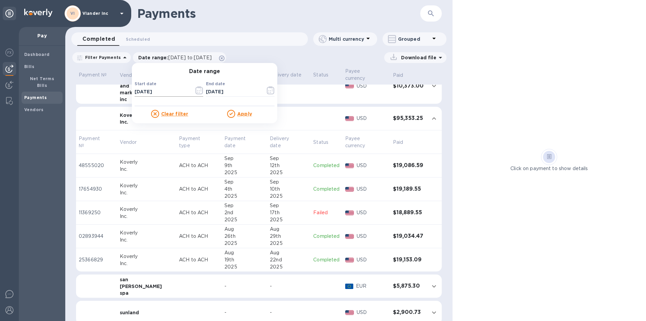
click at [135, 90] on input "[DATE]" at bounding box center [162, 92] width 54 height 10
click at [142, 92] on input "[DATE]" at bounding box center [162, 92] width 54 height 10
click at [152, 92] on input "[DATE]" at bounding box center [162, 92] width 54 height 10
type input "[DATE]"
click at [237, 113] on u "Apply" at bounding box center [244, 113] width 15 height 5
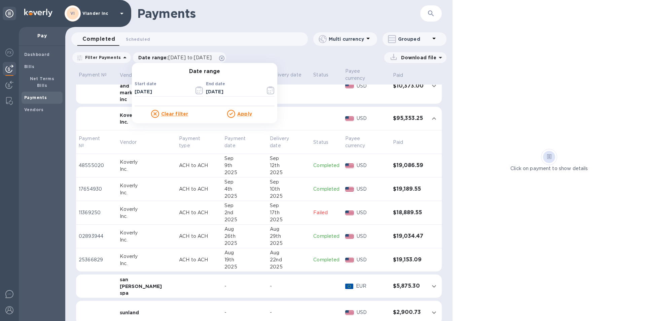
scroll to position [0, 0]
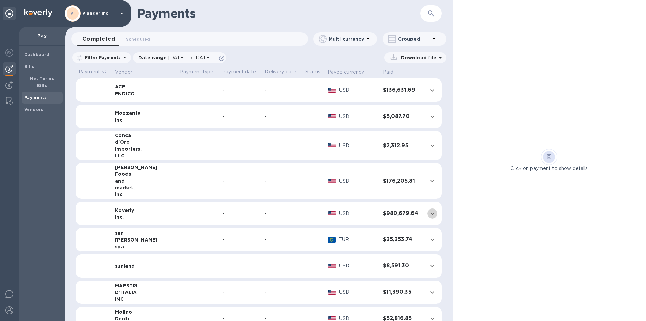
click at [429, 212] on icon "expand row" at bounding box center [432, 213] width 8 height 8
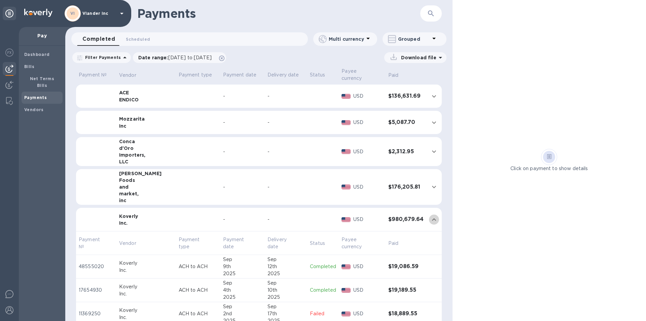
click at [430, 219] on icon "expand row" at bounding box center [434, 219] width 8 height 8
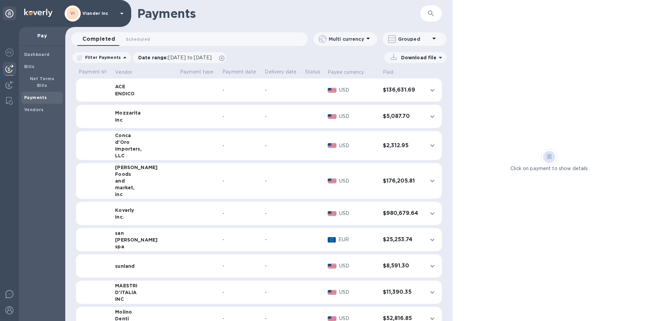
click at [431, 89] on icon "expand row" at bounding box center [432, 90] width 4 height 2
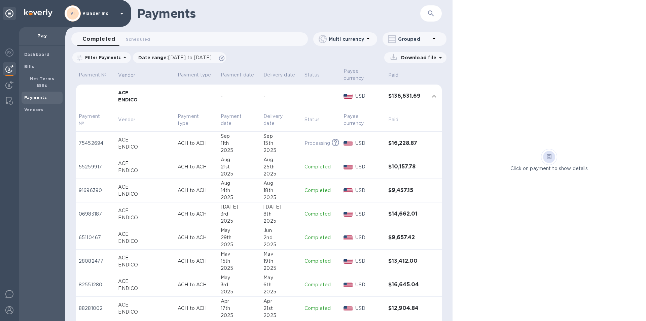
click at [308, 167] on p "Completed" at bounding box center [322, 166] width 34 height 7
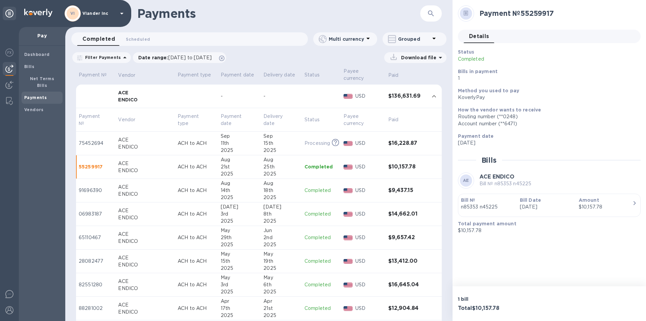
click at [507, 147] on div "Payment date [DATE]" at bounding box center [546, 139] width 183 height 19
click at [316, 188] on p "Completed" at bounding box center [322, 190] width 34 height 7
click at [319, 215] on p "Completed" at bounding box center [322, 213] width 34 height 7
click at [310, 238] on p "Completed" at bounding box center [322, 237] width 34 height 7
click at [312, 262] on p "Completed" at bounding box center [322, 260] width 34 height 7
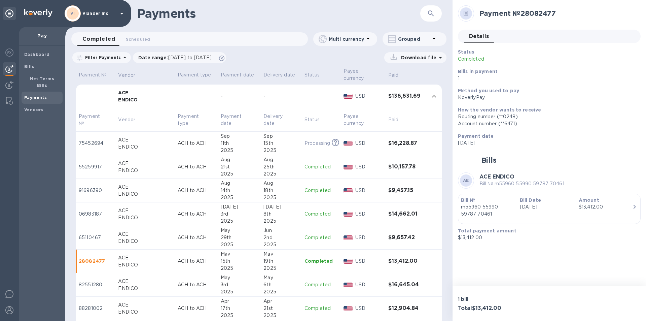
click at [309, 285] on p "Completed" at bounding box center [322, 284] width 34 height 7
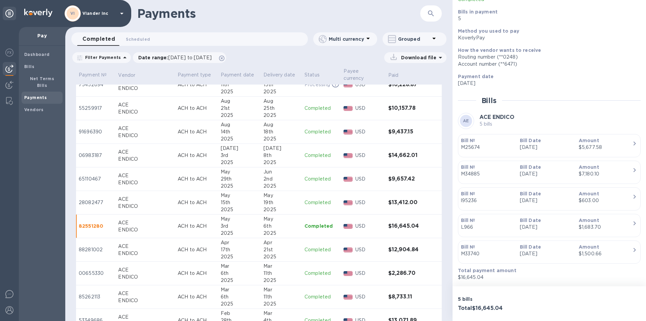
scroll to position [67, 0]
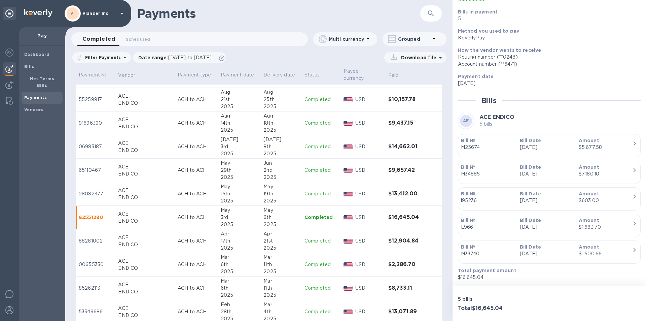
click at [311, 243] on p "Completed" at bounding box center [322, 240] width 34 height 7
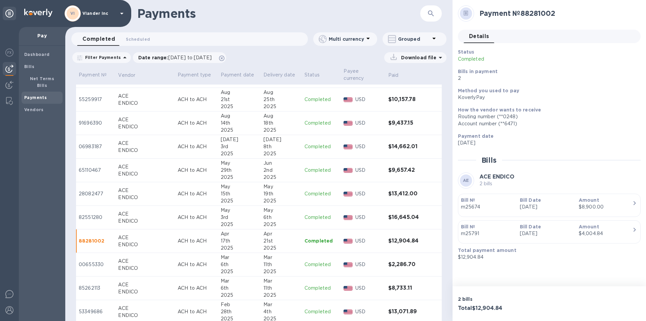
click at [310, 262] on p "Completed" at bounding box center [322, 264] width 34 height 7
click at [315, 289] on p "Completed" at bounding box center [322, 287] width 34 height 7
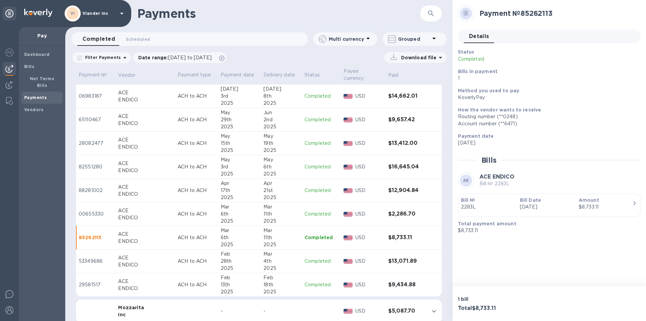
scroll to position [135, 0]
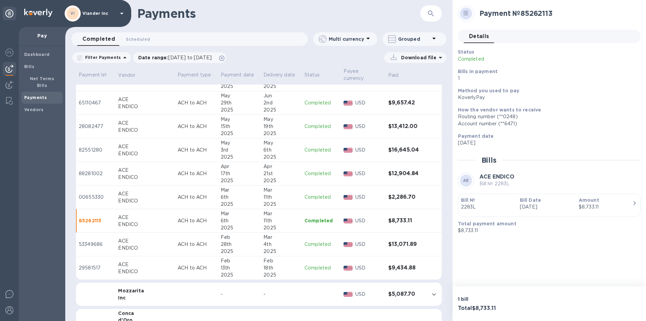
click at [316, 244] on p "Completed" at bounding box center [322, 244] width 34 height 7
click at [309, 268] on p "Completed" at bounding box center [322, 267] width 34 height 7
click at [308, 220] on p "Completed" at bounding box center [322, 220] width 34 height 7
click at [313, 196] on p "Completed" at bounding box center [322, 197] width 34 height 7
click at [305, 219] on p "Completed" at bounding box center [322, 220] width 34 height 7
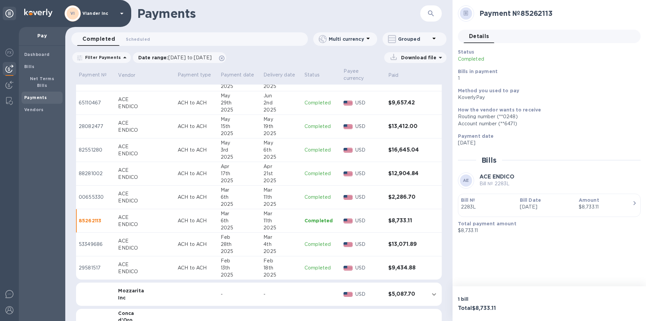
click at [310, 244] on p "Completed" at bounding box center [322, 244] width 34 height 7
click at [310, 267] on p "Completed" at bounding box center [322, 267] width 34 height 7
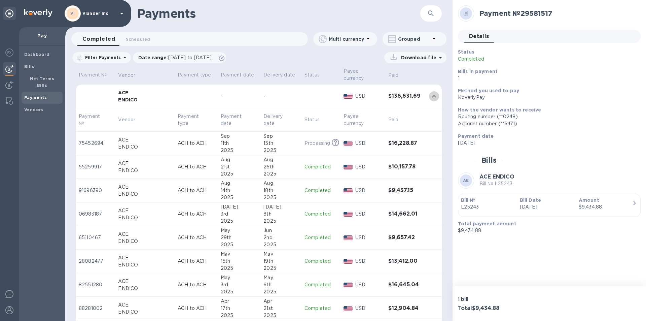
click at [432, 97] on icon "expand row" at bounding box center [434, 96] width 8 height 8
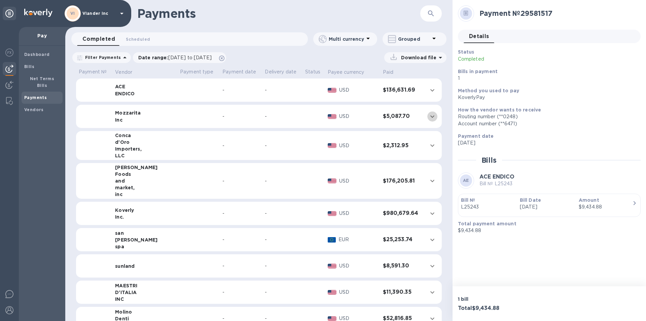
click at [428, 117] on icon "expand row" at bounding box center [432, 116] width 8 height 8
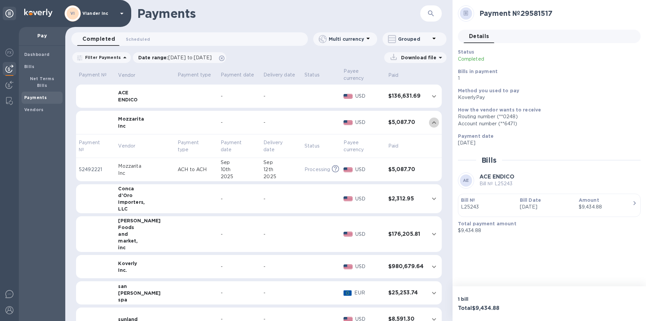
click at [432, 123] on icon "expand row" at bounding box center [434, 122] width 8 height 8
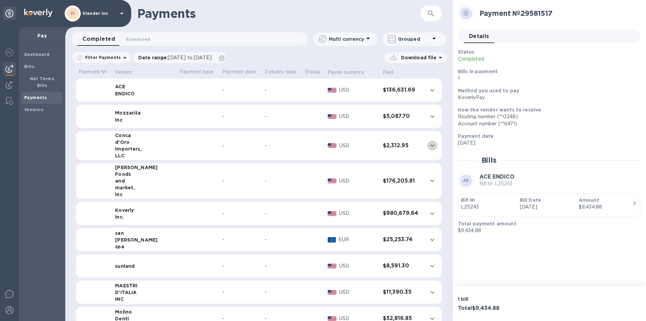
click at [430, 146] on icon "expand row" at bounding box center [432, 145] width 4 height 2
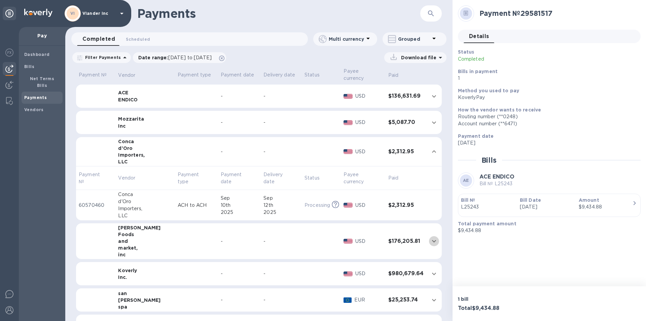
click at [430, 242] on icon "expand row" at bounding box center [434, 241] width 8 height 8
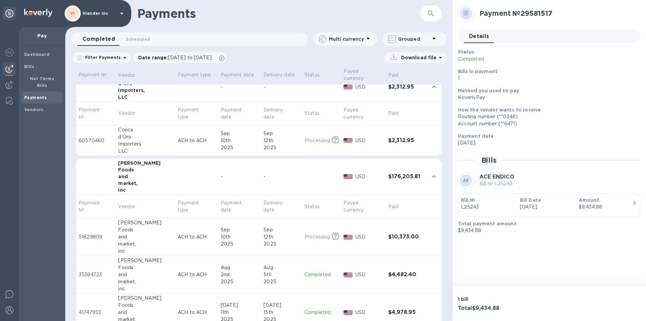
scroll to position [67, 0]
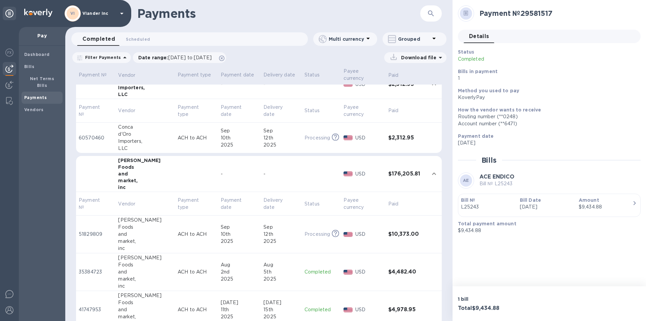
click at [430, 172] on icon "expand row" at bounding box center [434, 174] width 8 height 8
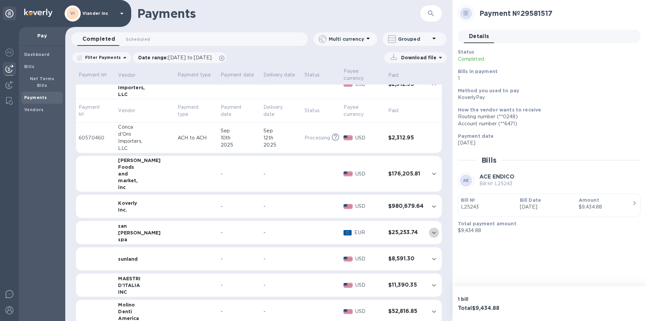
click at [431, 232] on icon "expand row" at bounding box center [434, 233] width 8 height 8
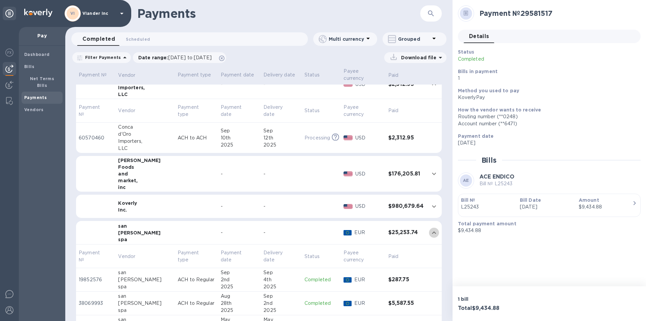
click at [430, 232] on icon "expand row" at bounding box center [434, 233] width 8 height 8
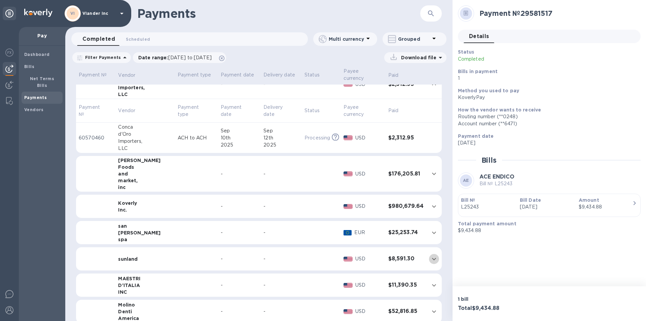
click at [431, 260] on icon "expand row" at bounding box center [434, 259] width 8 height 8
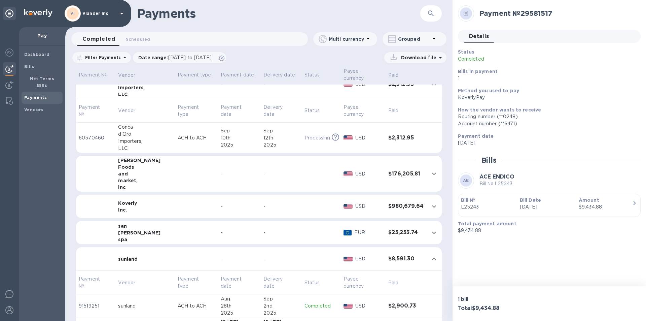
click at [430, 257] on icon "expand row" at bounding box center [434, 259] width 8 height 8
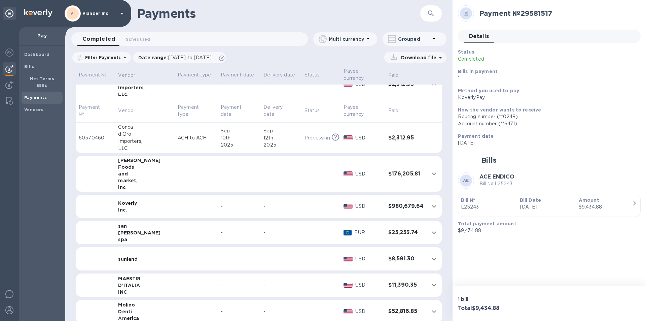
click at [430, 284] on icon "expand row" at bounding box center [434, 285] width 8 height 8
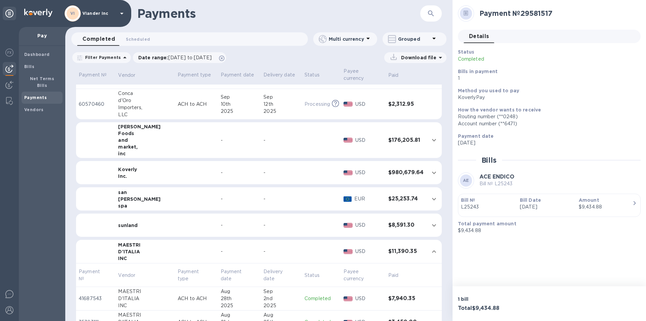
scroll to position [135, 0]
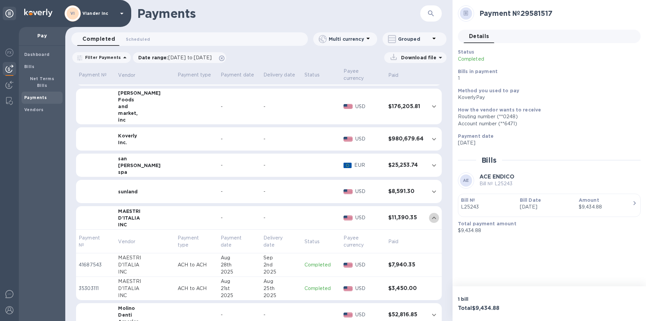
click at [432, 218] on icon "expand row" at bounding box center [434, 217] width 4 height 2
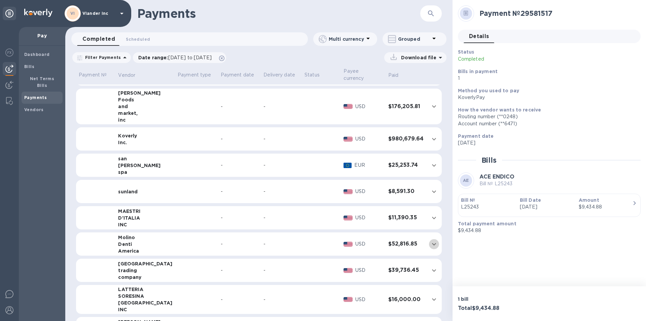
click at [430, 242] on icon "expand row" at bounding box center [434, 244] width 8 height 8
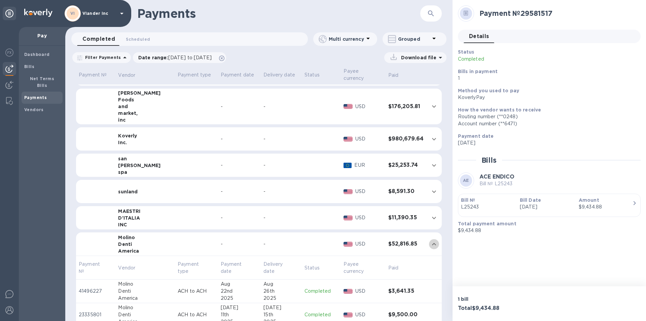
click at [432, 243] on icon "expand row" at bounding box center [434, 244] width 8 height 8
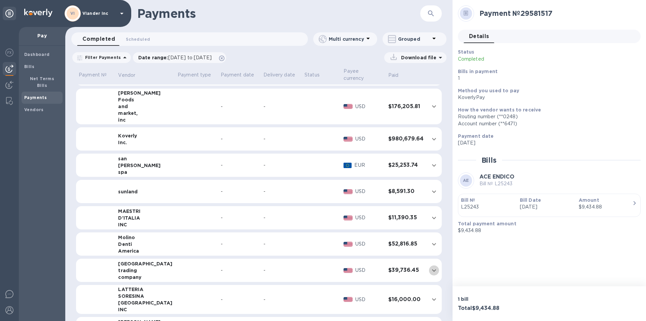
click at [431, 270] on icon "expand row" at bounding box center [434, 270] width 8 height 8
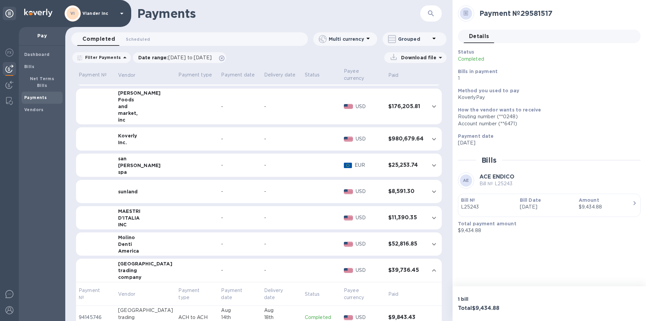
scroll to position [168, 0]
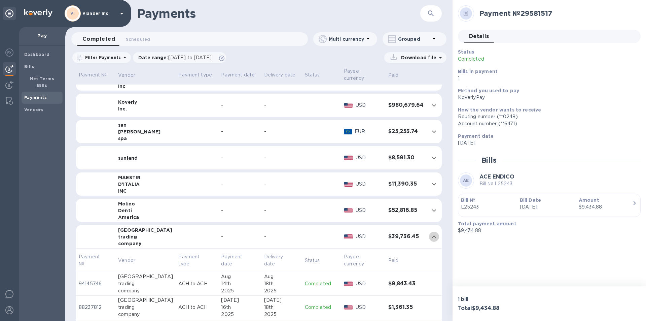
click at [432, 236] on icon "expand row" at bounding box center [434, 237] width 8 height 8
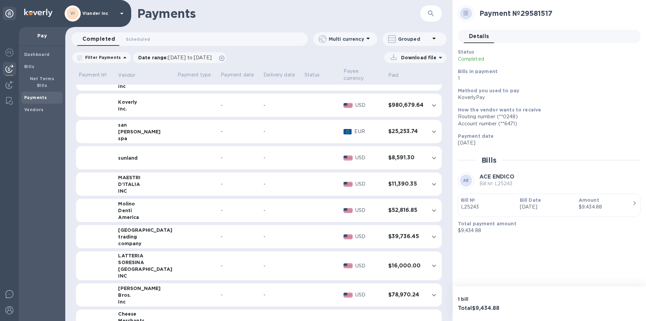
click at [431, 265] on icon "expand row" at bounding box center [434, 266] width 8 height 8
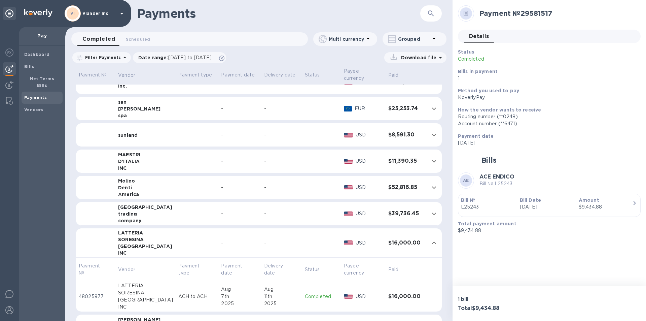
scroll to position [202, 0]
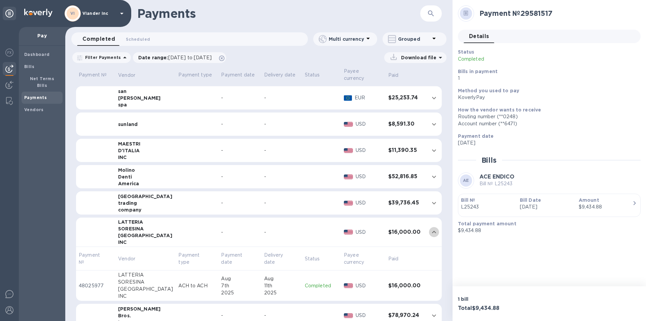
click at [432, 232] on icon "expand row" at bounding box center [434, 232] width 8 height 8
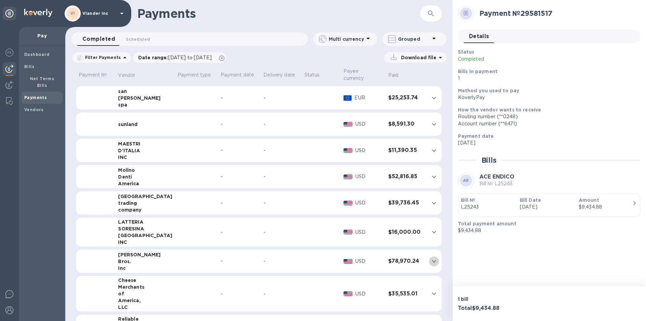
click at [432, 259] on icon "expand row" at bounding box center [434, 261] width 8 height 8
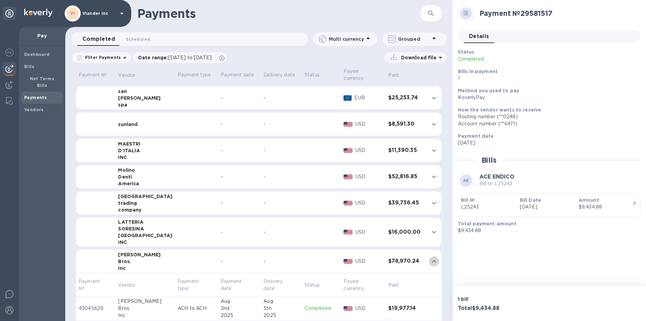
click at [431, 264] on icon "expand row" at bounding box center [434, 261] width 8 height 8
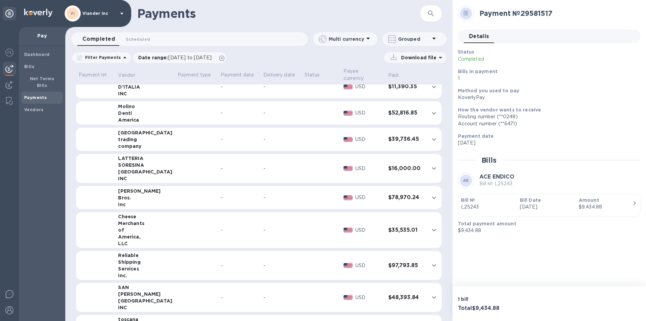
scroll to position [269, 0]
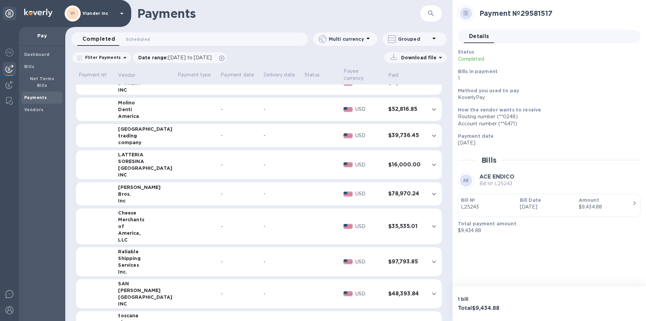
click at [430, 225] on icon "expand row" at bounding box center [434, 226] width 8 height 8
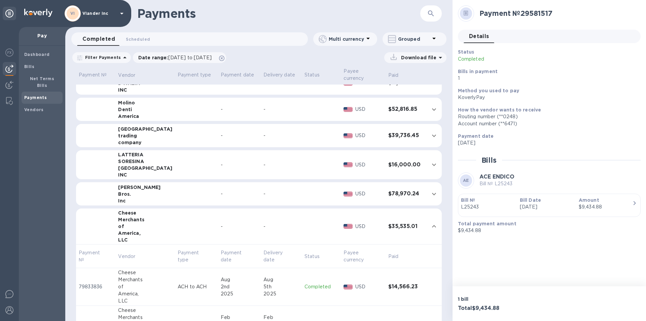
click at [431, 227] on icon "expand row" at bounding box center [434, 226] width 8 height 8
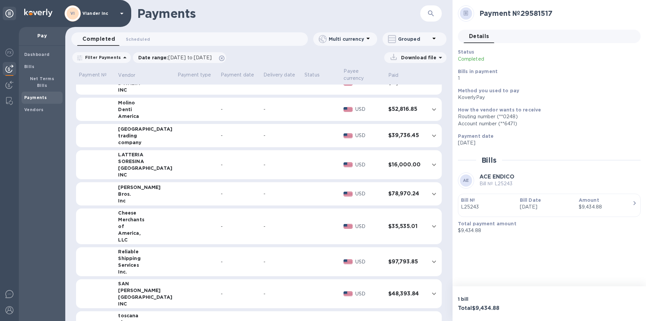
click at [430, 261] on icon "expand row" at bounding box center [434, 261] width 8 height 8
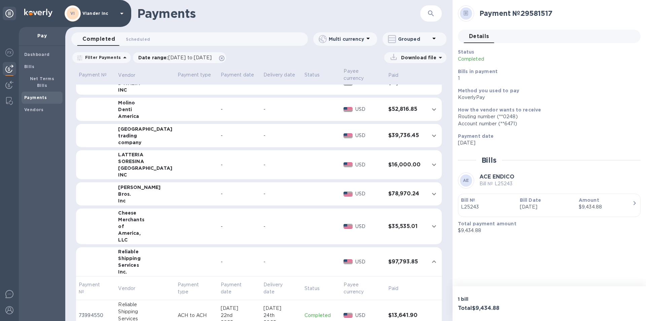
scroll to position [303, 0]
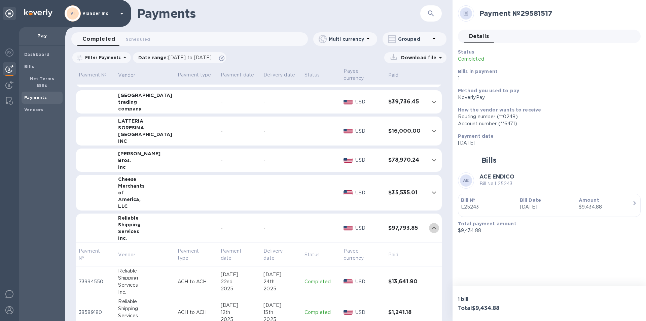
click at [430, 227] on icon "expand row" at bounding box center [434, 228] width 8 height 8
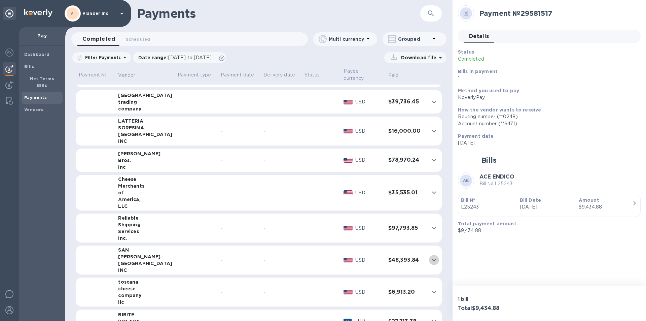
click at [431, 257] on icon "expand row" at bounding box center [434, 260] width 8 height 8
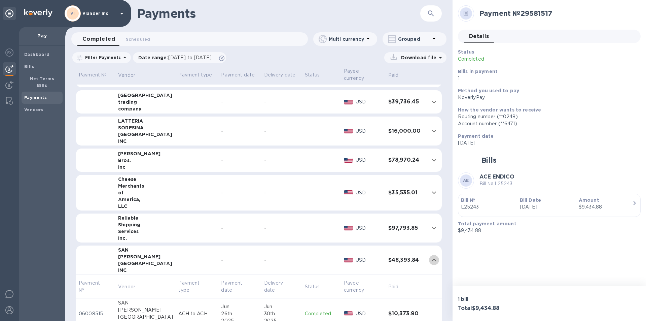
click at [430, 257] on icon "expand row" at bounding box center [434, 260] width 8 height 8
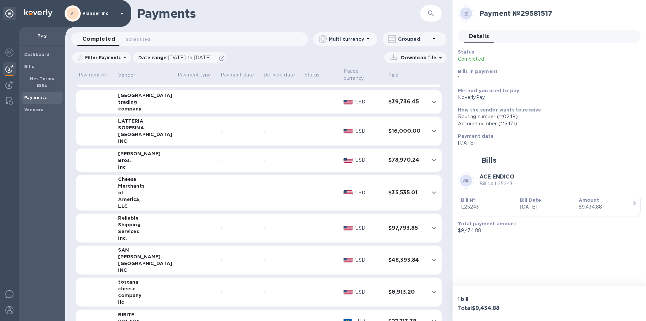
scroll to position [337, 0]
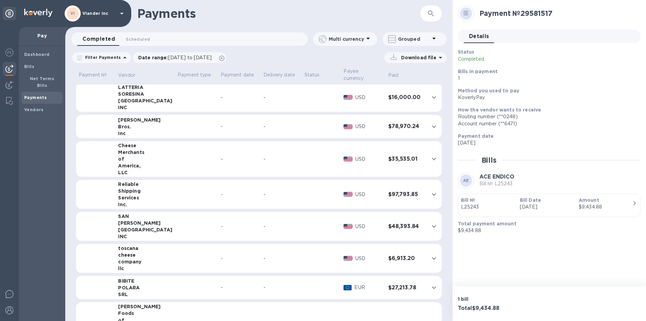
click at [432, 257] on icon "expand row" at bounding box center [434, 258] width 4 height 2
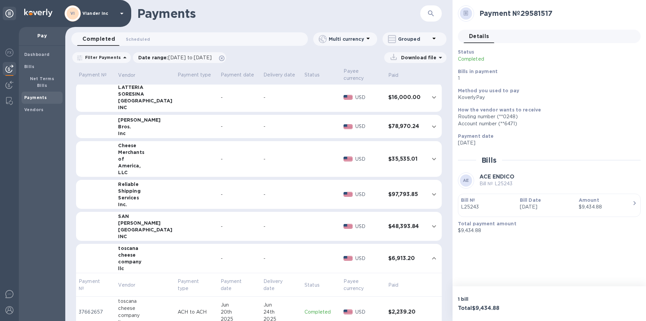
click at [432, 258] on icon "expand row" at bounding box center [434, 258] width 8 height 8
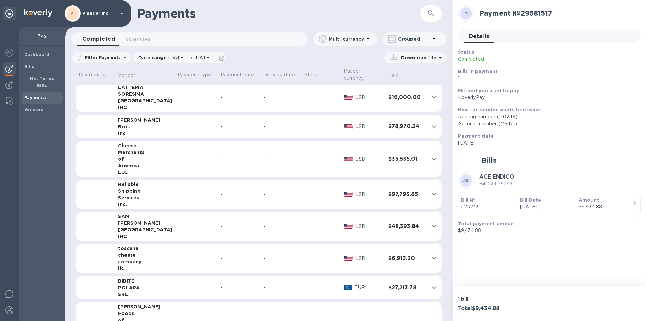
click at [431, 286] on icon "expand row" at bounding box center [434, 287] width 8 height 8
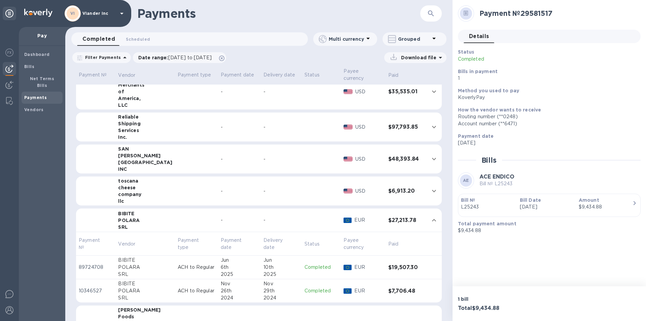
click at [432, 221] on icon "expand row" at bounding box center [434, 220] width 8 height 8
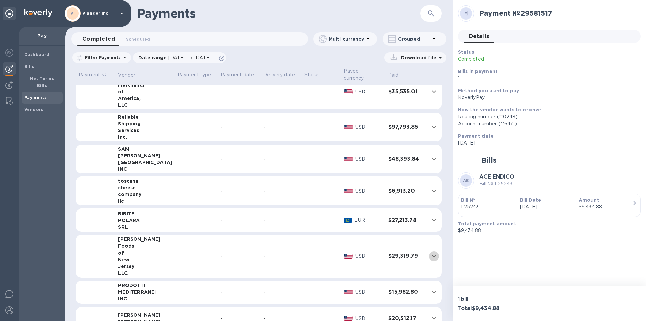
click at [432, 255] on icon "expand row" at bounding box center [434, 256] width 8 height 8
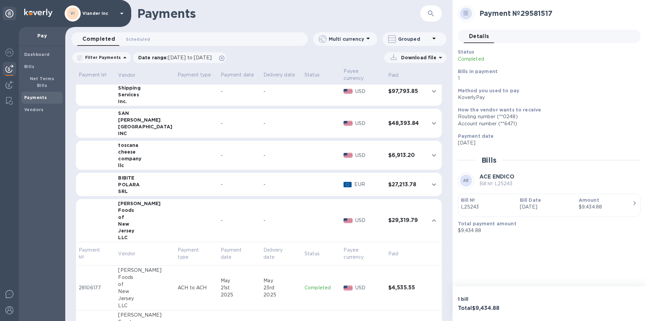
scroll to position [471, 0]
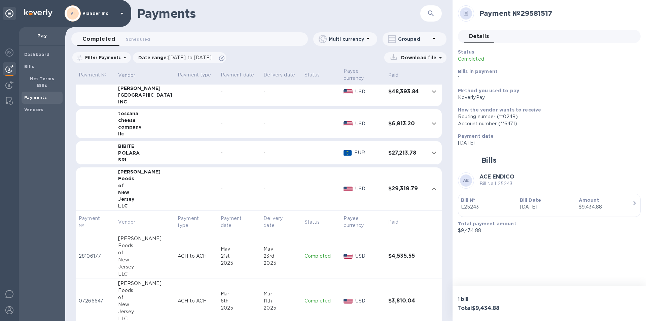
click at [430, 188] on icon "expand row" at bounding box center [434, 189] width 8 height 8
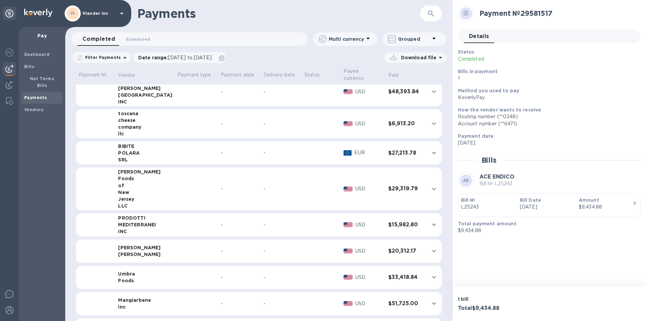
click at [432, 250] on icon "expand row" at bounding box center [434, 251] width 4 height 2
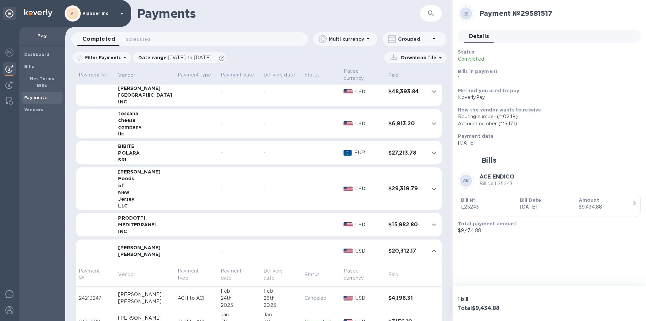
click at [432, 251] on icon "expand row" at bounding box center [434, 250] width 4 height 2
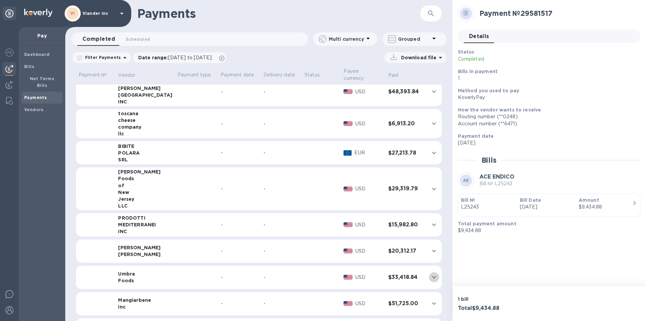
click at [431, 276] on icon "expand row" at bounding box center [434, 277] width 8 height 8
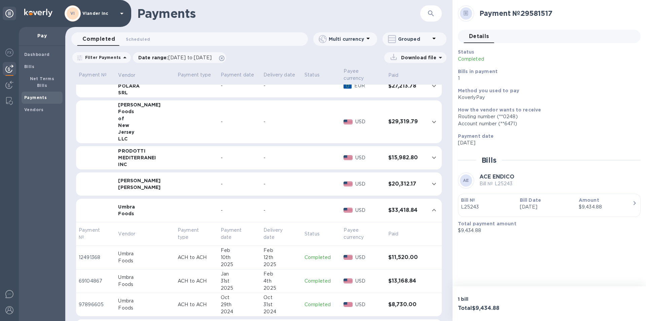
scroll to position [539, 0]
click at [432, 211] on icon "expand row" at bounding box center [434, 210] width 8 height 8
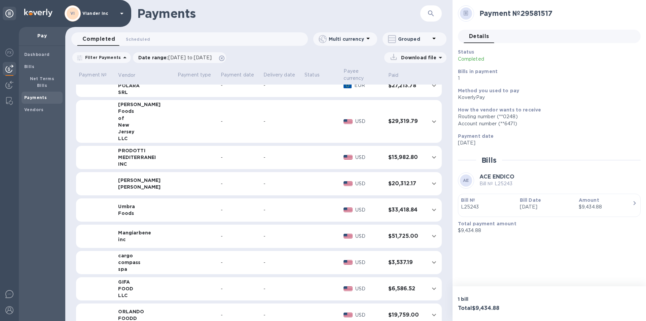
click at [432, 235] on icon "expand row" at bounding box center [434, 236] width 4 height 2
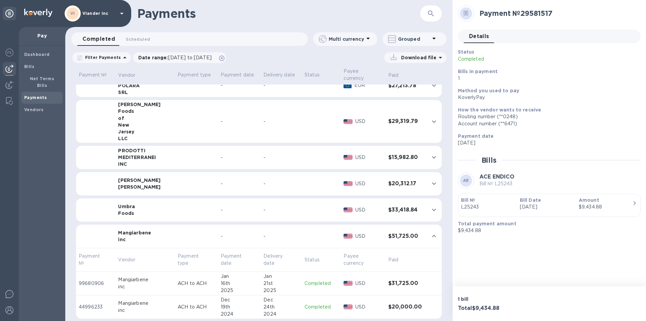
click at [431, 236] on icon "expand row" at bounding box center [434, 236] width 8 height 8
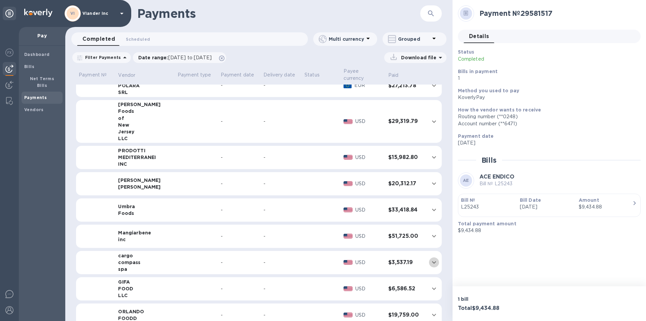
click at [430, 261] on icon "expand row" at bounding box center [434, 262] width 8 height 8
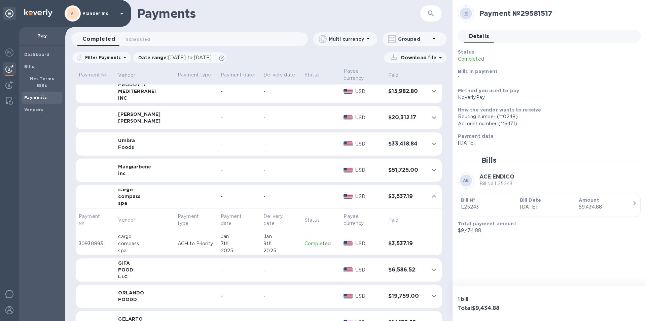
scroll to position [606, 0]
click at [433, 193] on icon "expand row" at bounding box center [434, 195] width 8 height 8
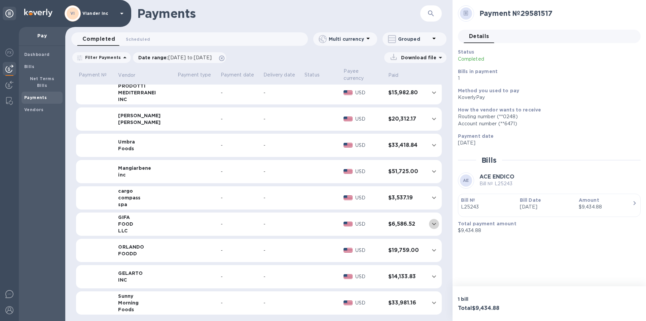
click at [432, 223] on icon "expand row" at bounding box center [434, 224] width 8 height 8
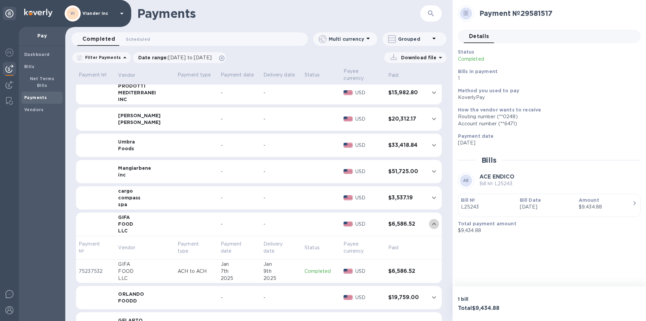
click at [434, 222] on icon "expand row" at bounding box center [434, 224] width 8 height 8
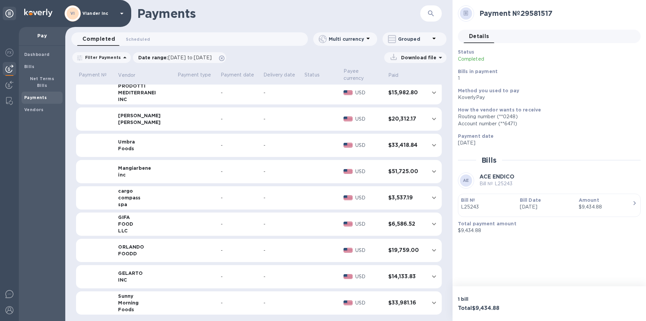
click at [432, 248] on icon "expand row" at bounding box center [434, 250] width 8 height 8
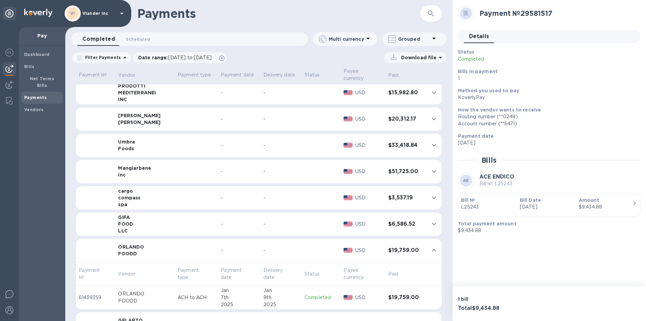
click at [433, 250] on icon "expand row" at bounding box center [434, 250] width 8 height 8
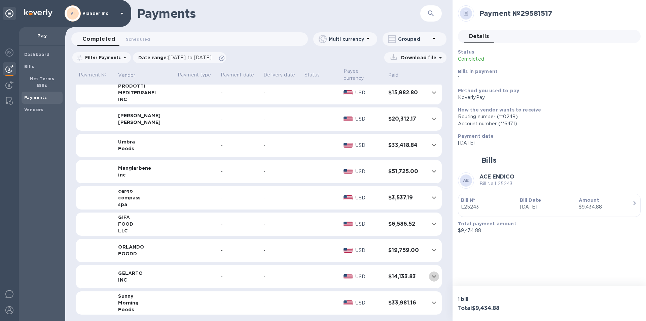
click at [430, 275] on icon "expand row" at bounding box center [434, 276] width 8 height 8
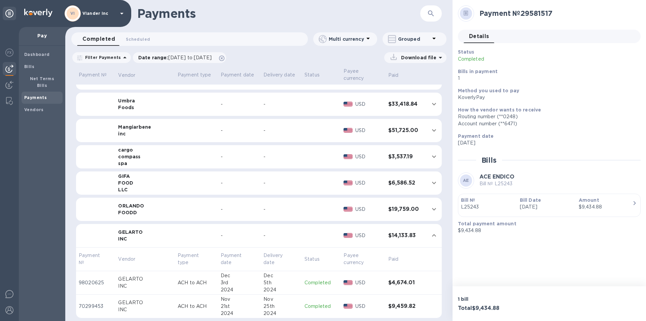
scroll to position [670, 0]
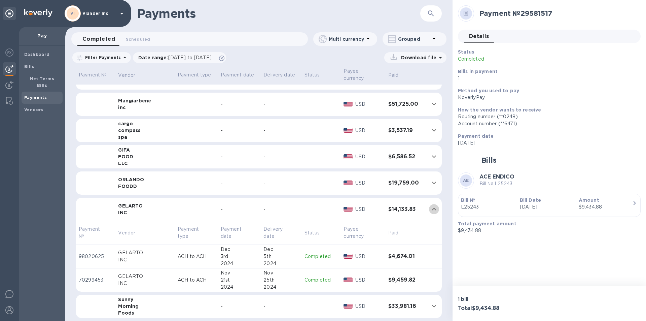
click at [432, 207] on icon "expand row" at bounding box center [434, 209] width 8 height 8
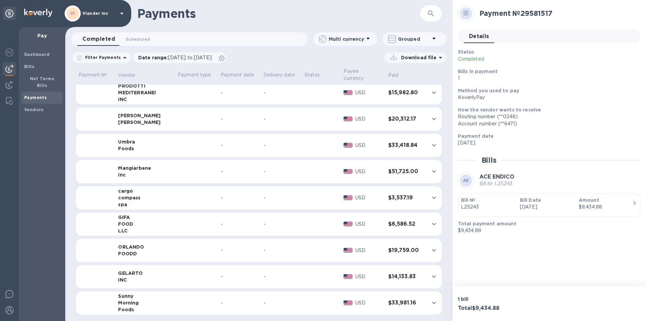
click at [431, 302] on icon "expand row" at bounding box center [434, 303] width 8 height 8
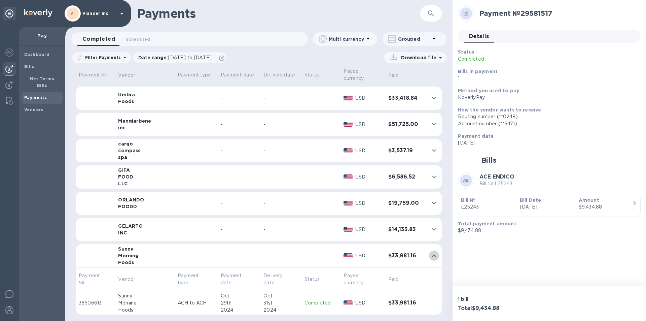
click at [431, 253] on icon "expand row" at bounding box center [434, 255] width 8 height 8
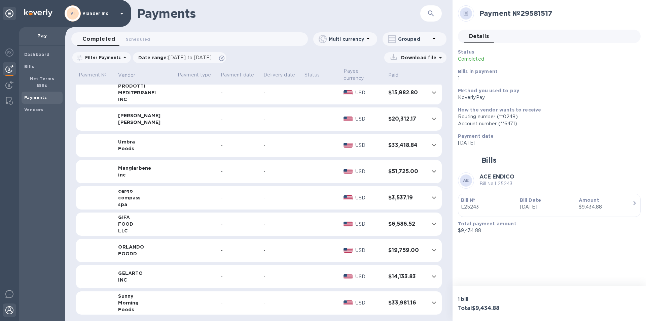
click at [7, 308] on img at bounding box center [9, 310] width 8 height 8
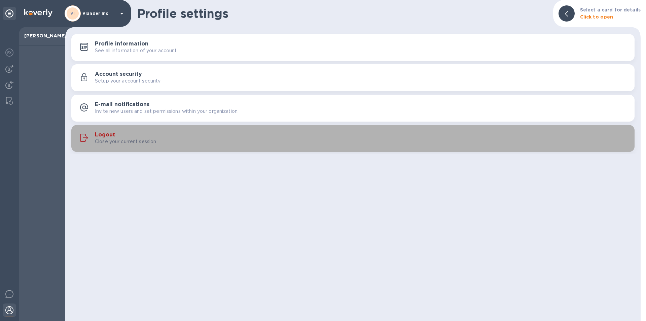
click at [101, 133] on h3 "Logout" at bounding box center [105, 135] width 20 height 6
